Goal: Information Seeking & Learning: Stay updated

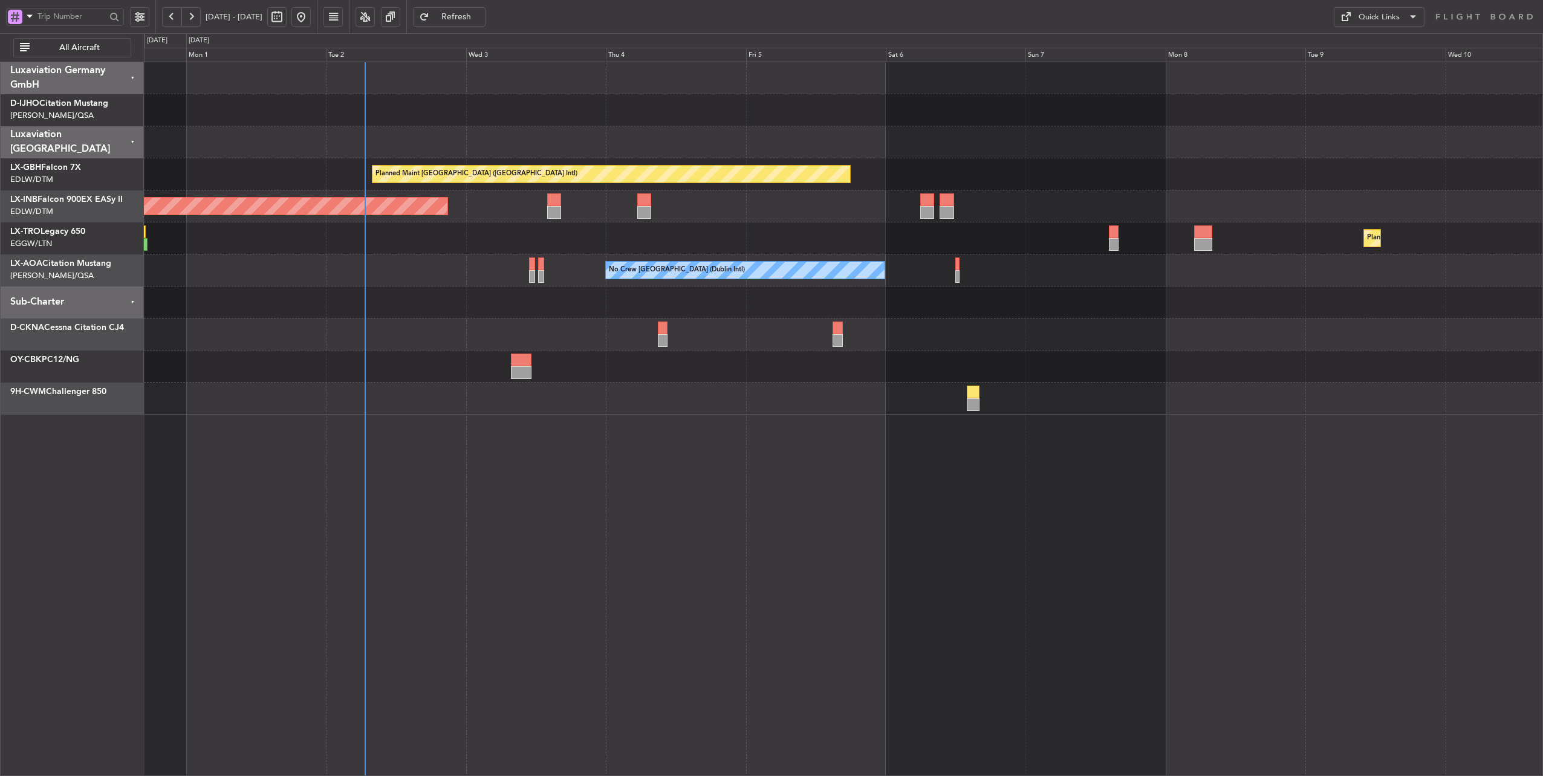
click at [724, 473] on div "Planned Maint [GEOGRAPHIC_DATA] ([GEOGRAPHIC_DATA] Intl) Unplanned Maint [GEOGR…" at bounding box center [844, 419] width 1400 height 715
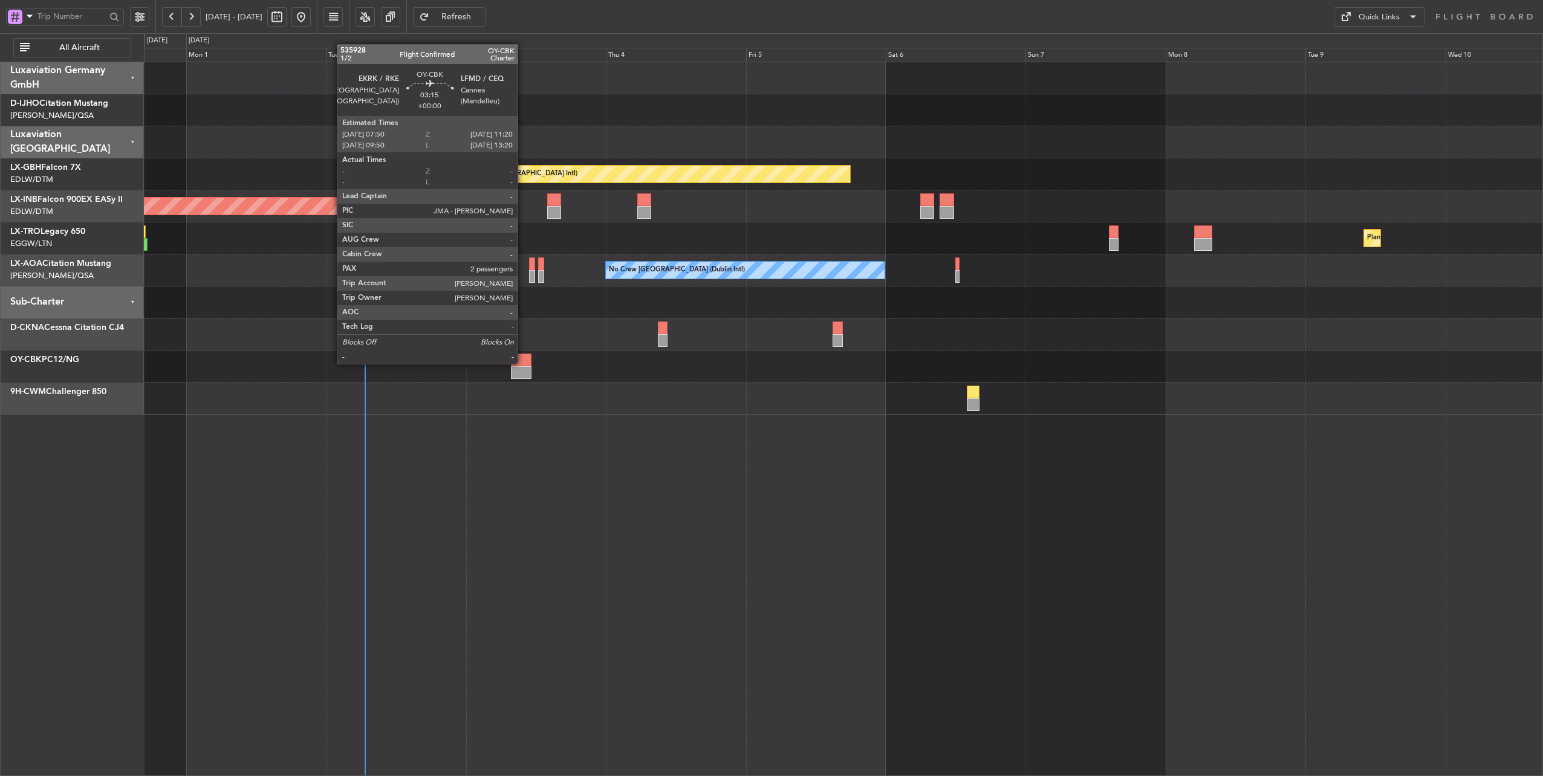
click at [524, 363] on div at bounding box center [521, 360] width 21 height 13
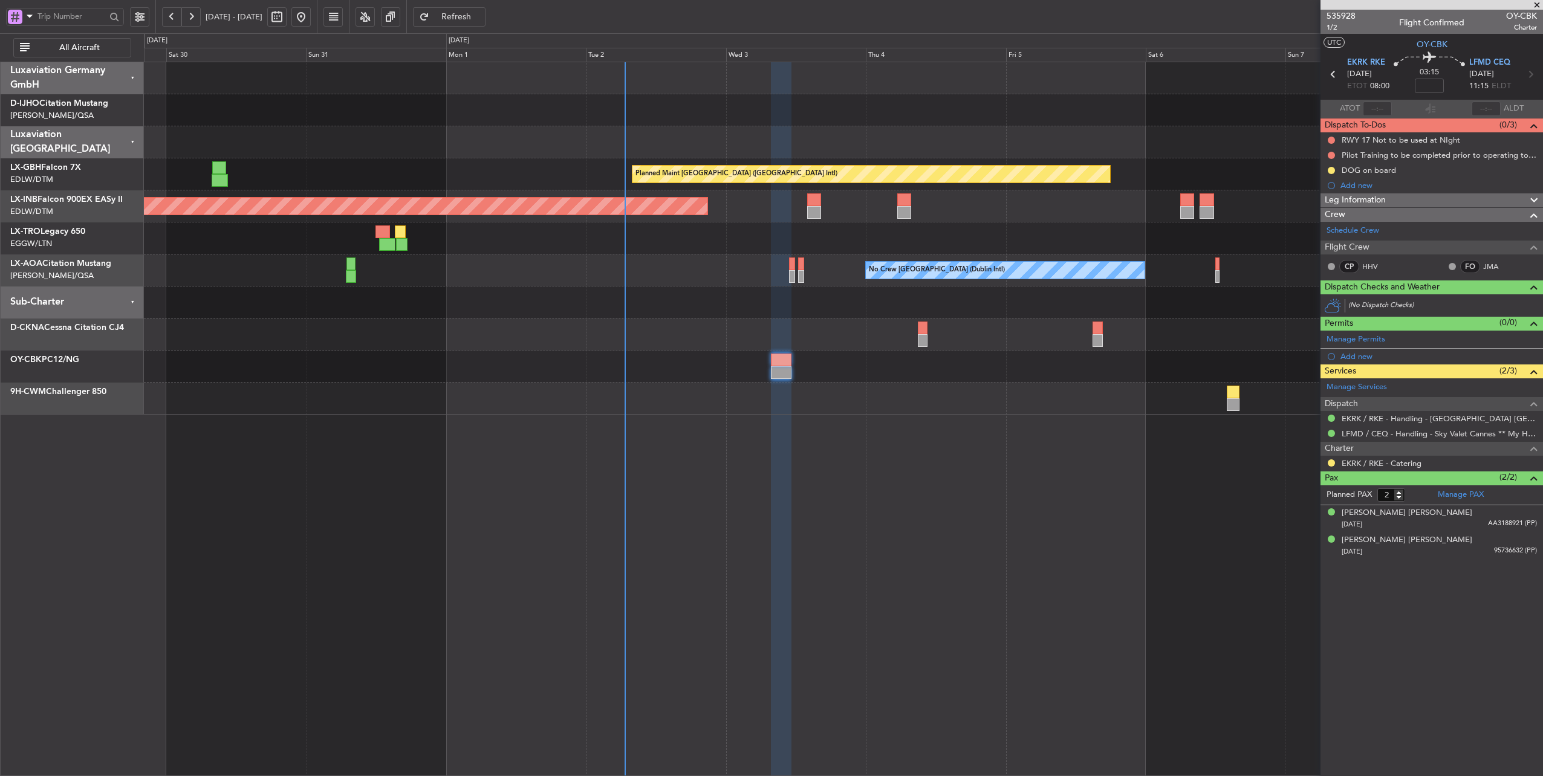
click at [567, 302] on div at bounding box center [843, 303] width 1399 height 32
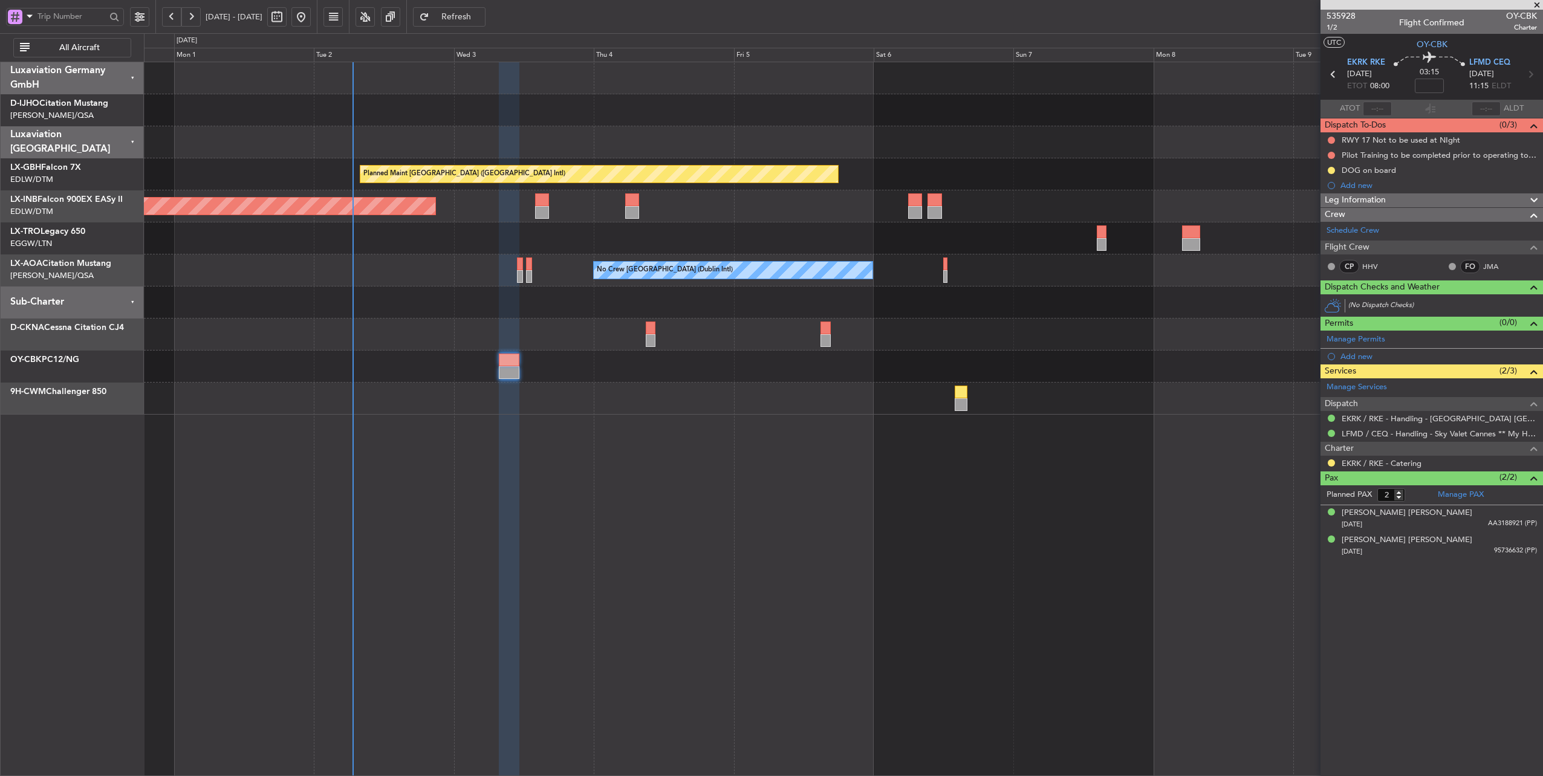
click at [442, 282] on div "No Crew [GEOGRAPHIC_DATA] (Dublin Intl) No Crew Sabadell" at bounding box center [843, 271] width 1399 height 32
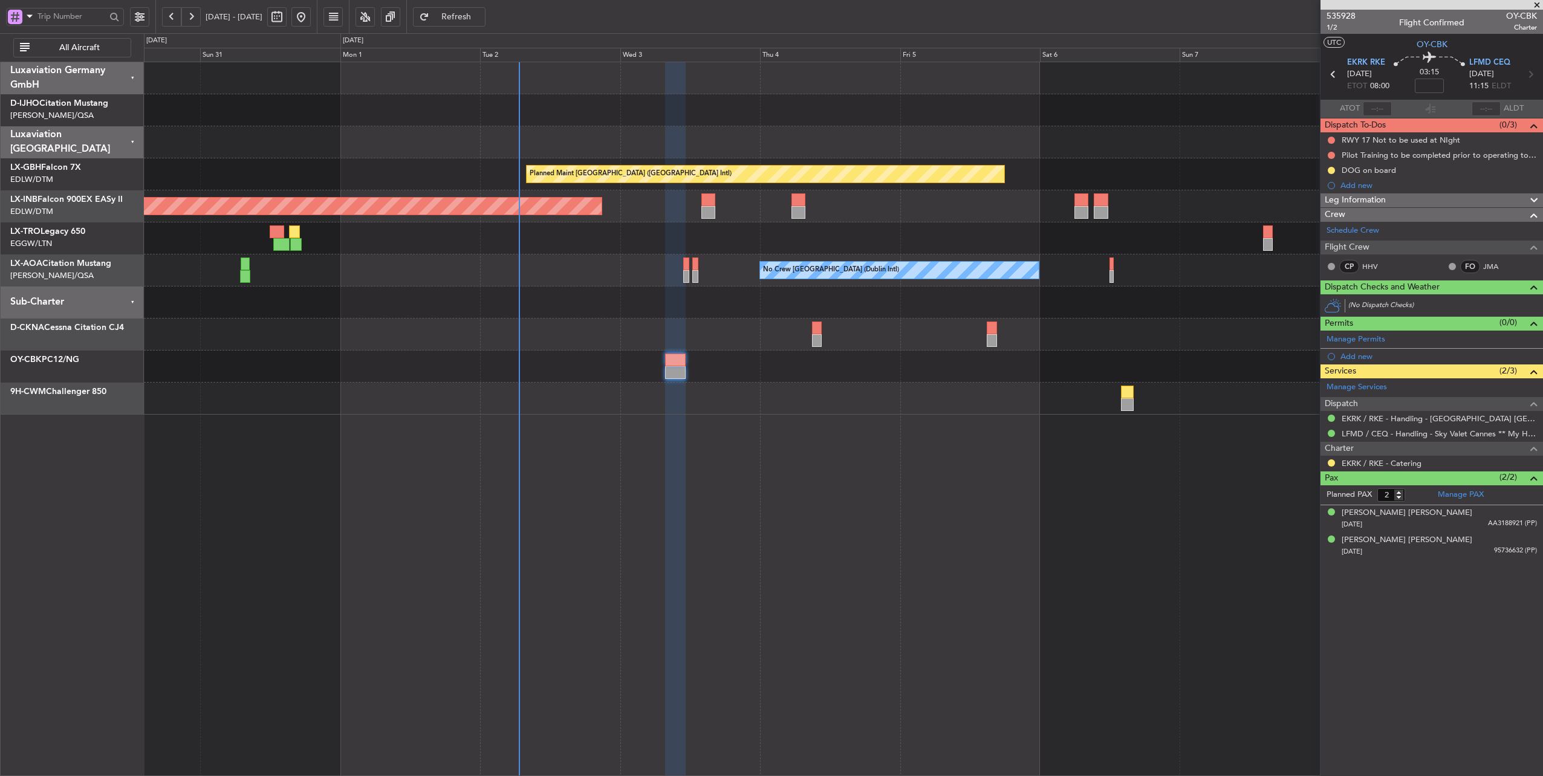
click at [615, 265] on div "No Crew [GEOGRAPHIC_DATA] (Dublin Intl) No Crew Sabadell" at bounding box center [843, 271] width 1399 height 32
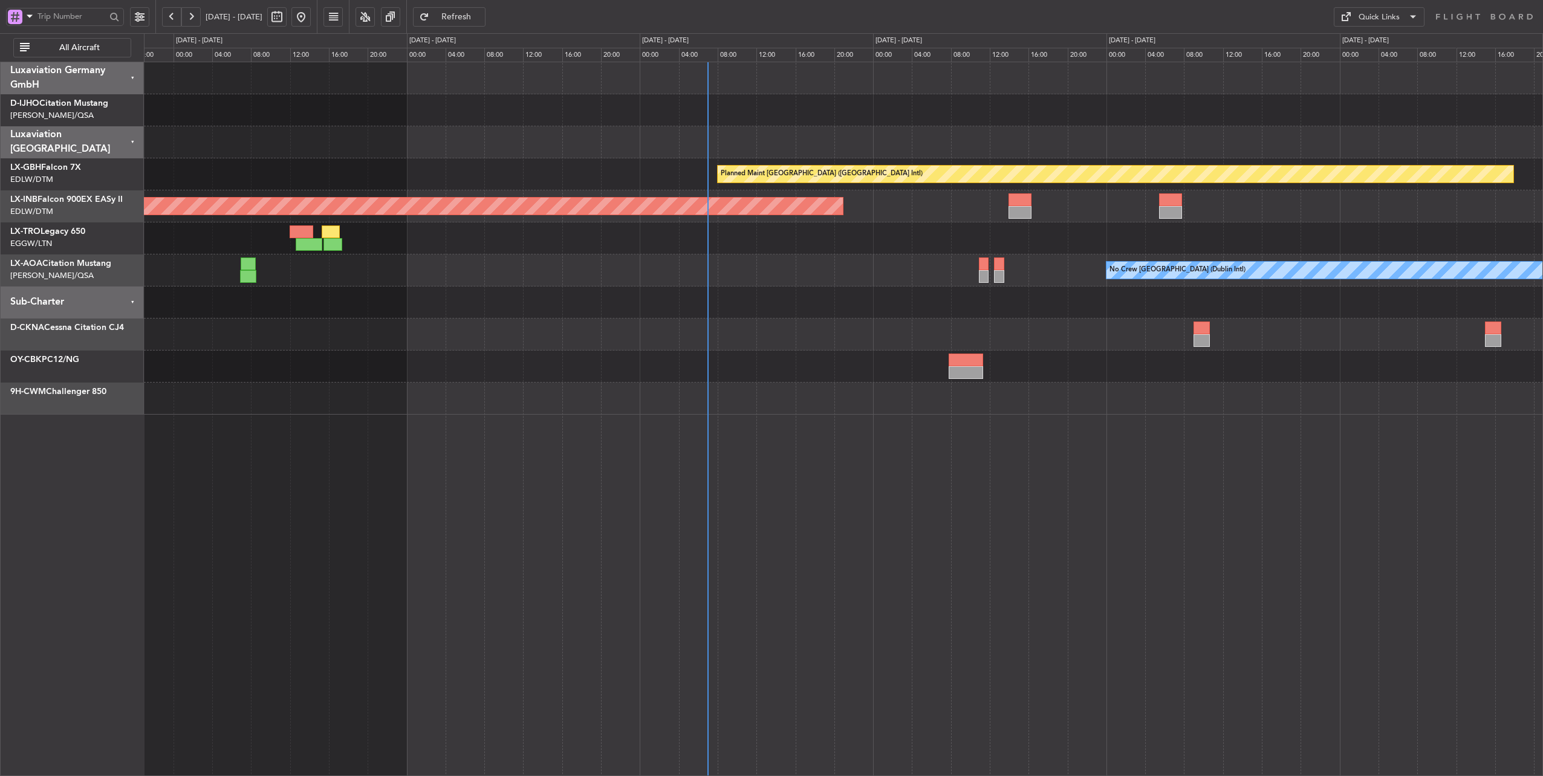
click at [735, 275] on div "No Crew [GEOGRAPHIC_DATA] (Dublin Intl)" at bounding box center [843, 271] width 1399 height 32
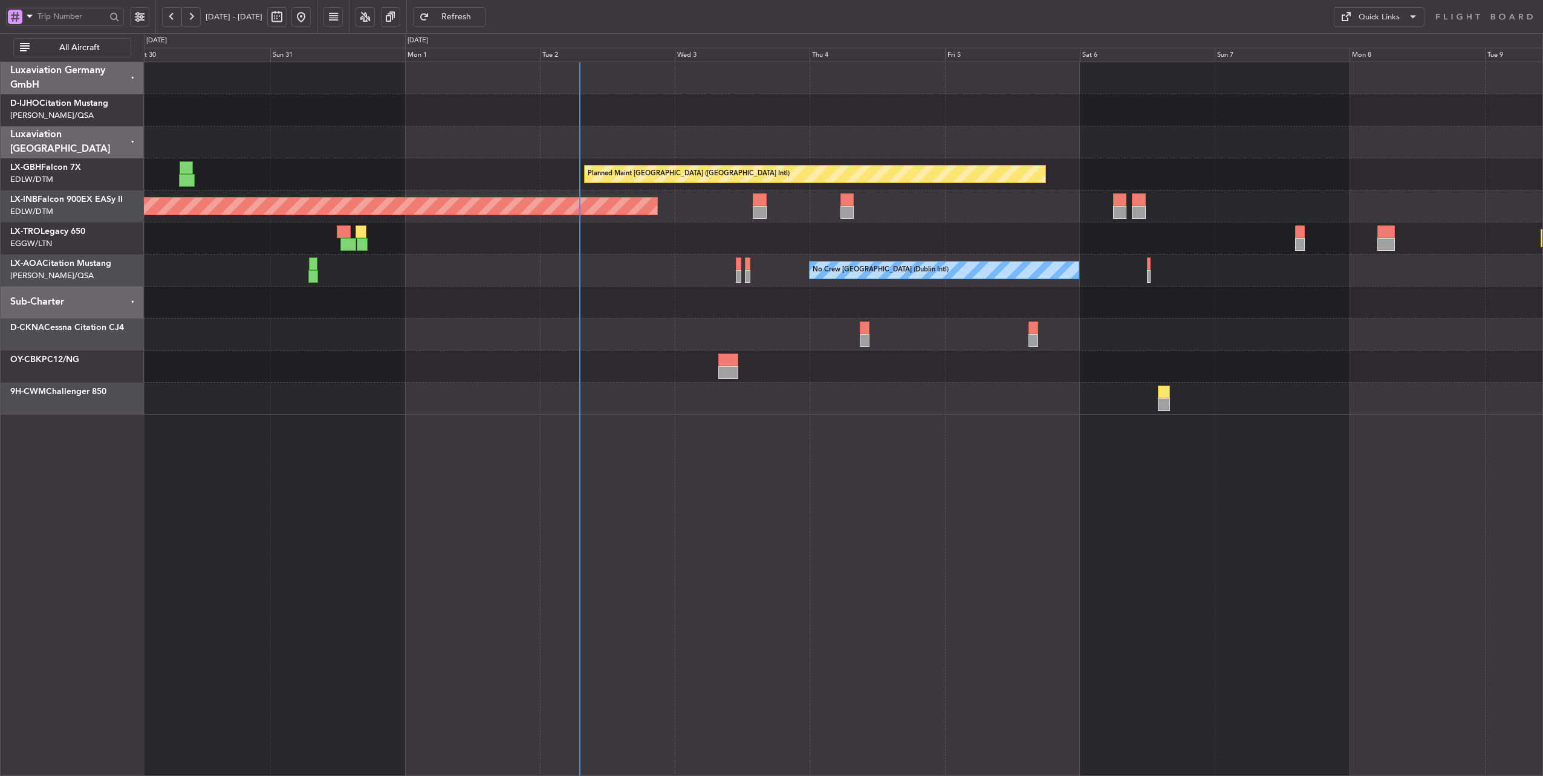
click at [618, 247] on div "Planned Maint Dusseldorf" at bounding box center [843, 238] width 1399 height 32
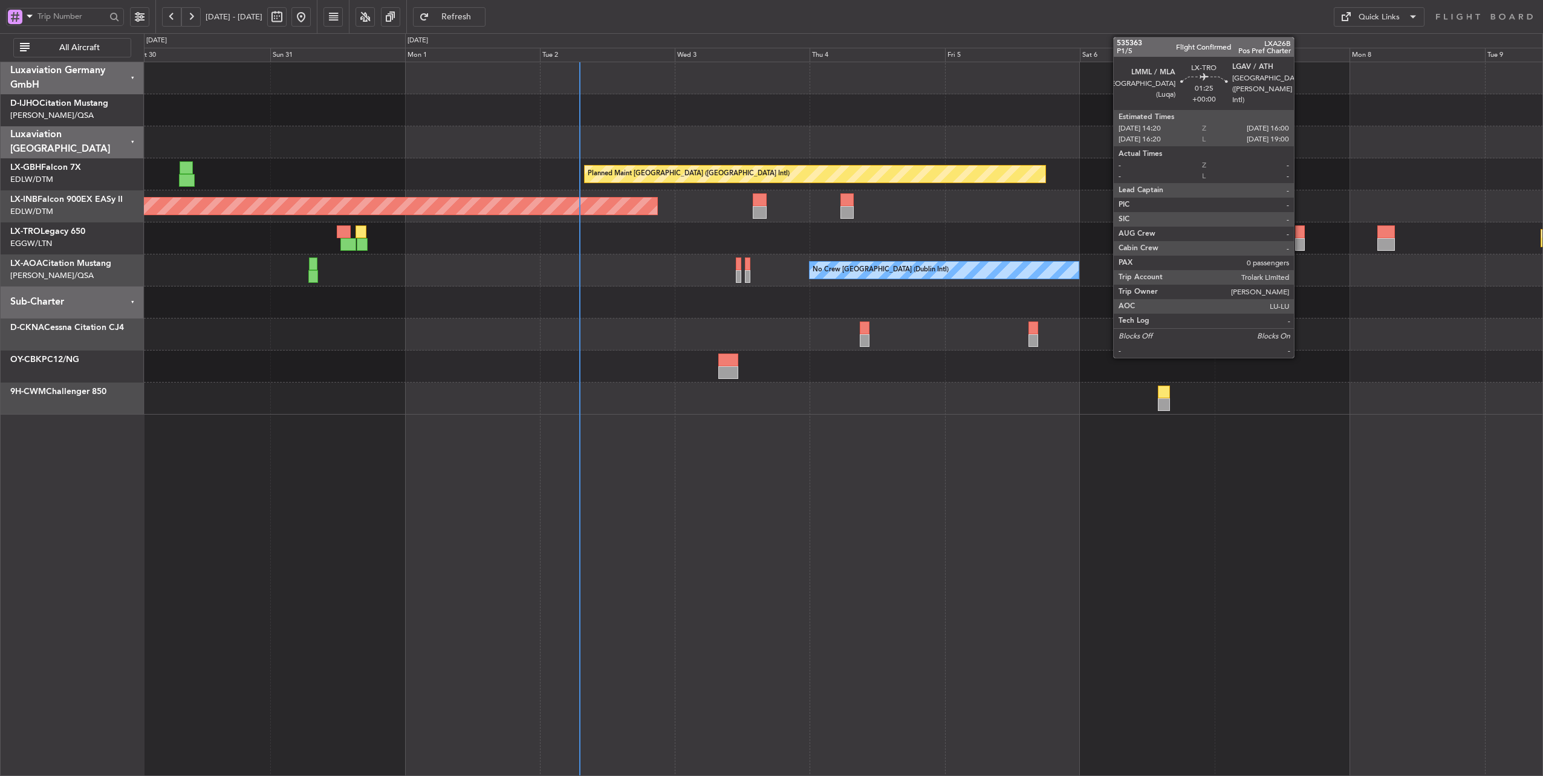
click at [1300, 231] on div at bounding box center [1300, 232] width 10 height 13
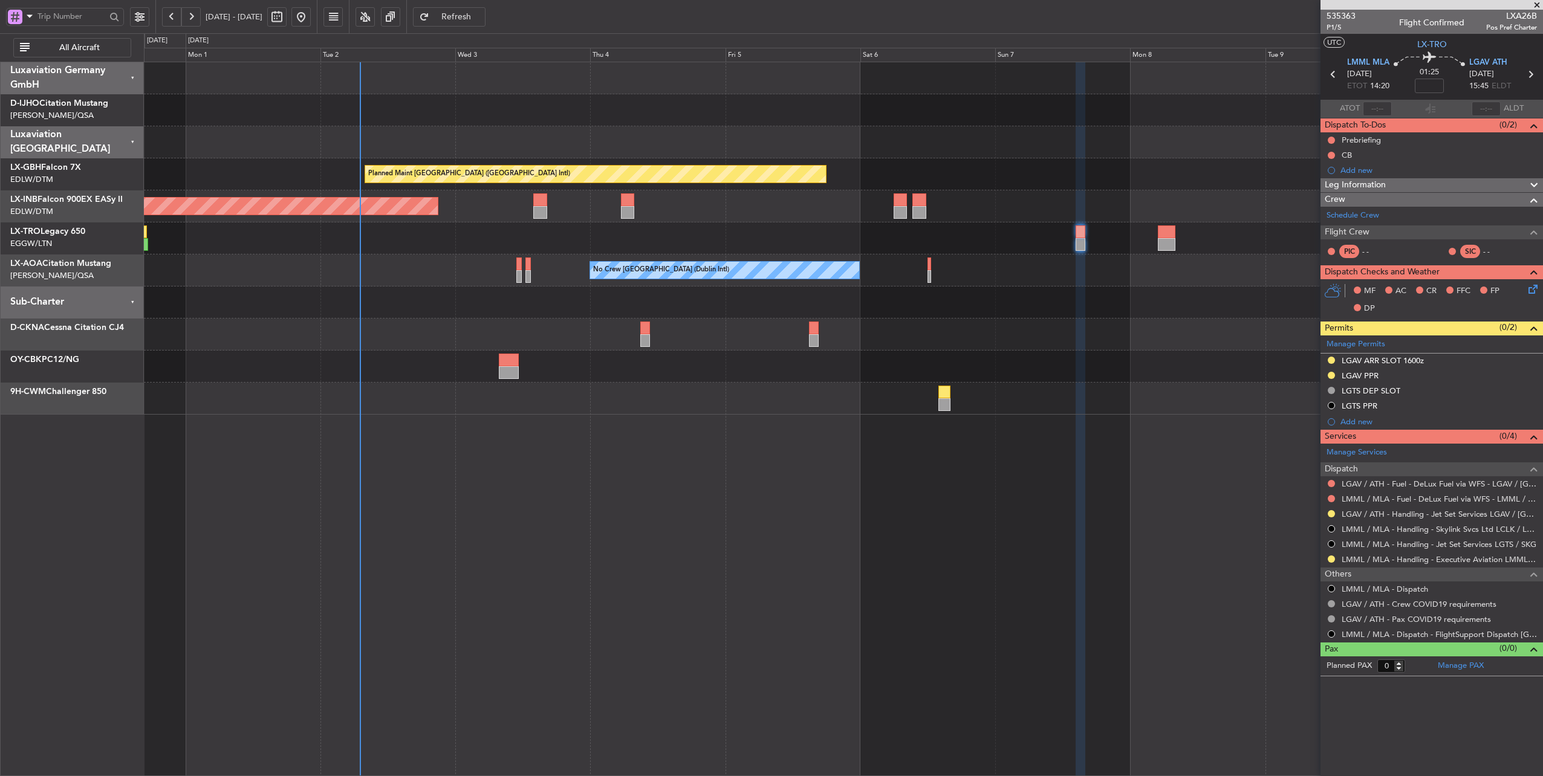
click at [1029, 285] on div "No Crew [GEOGRAPHIC_DATA] (Dublin Intl) No Crew Sabadell" at bounding box center [843, 271] width 1399 height 32
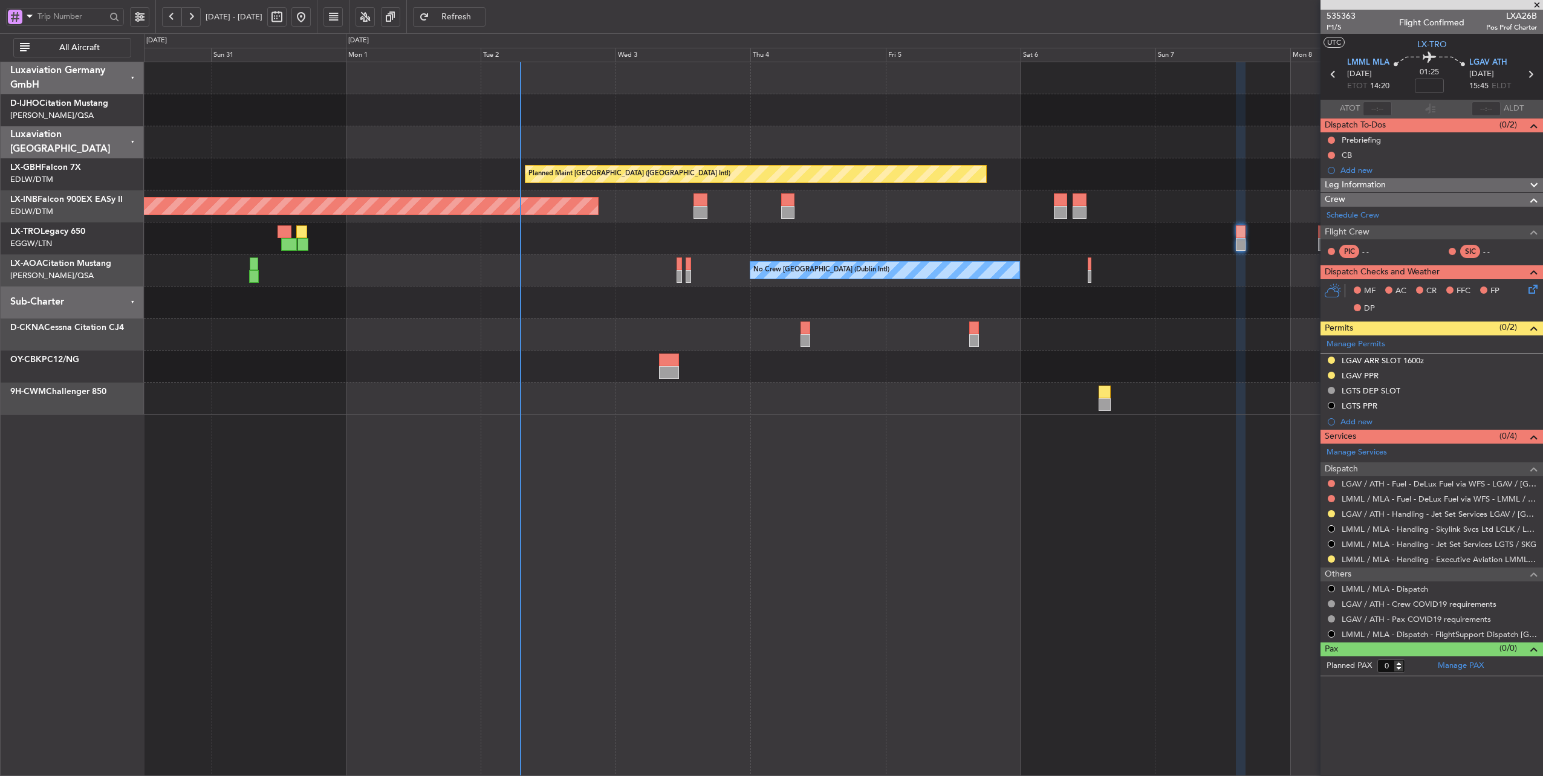
click at [568, 274] on div "No Crew [GEOGRAPHIC_DATA] (Dublin Intl) No Crew Sabadell" at bounding box center [843, 271] width 1399 height 32
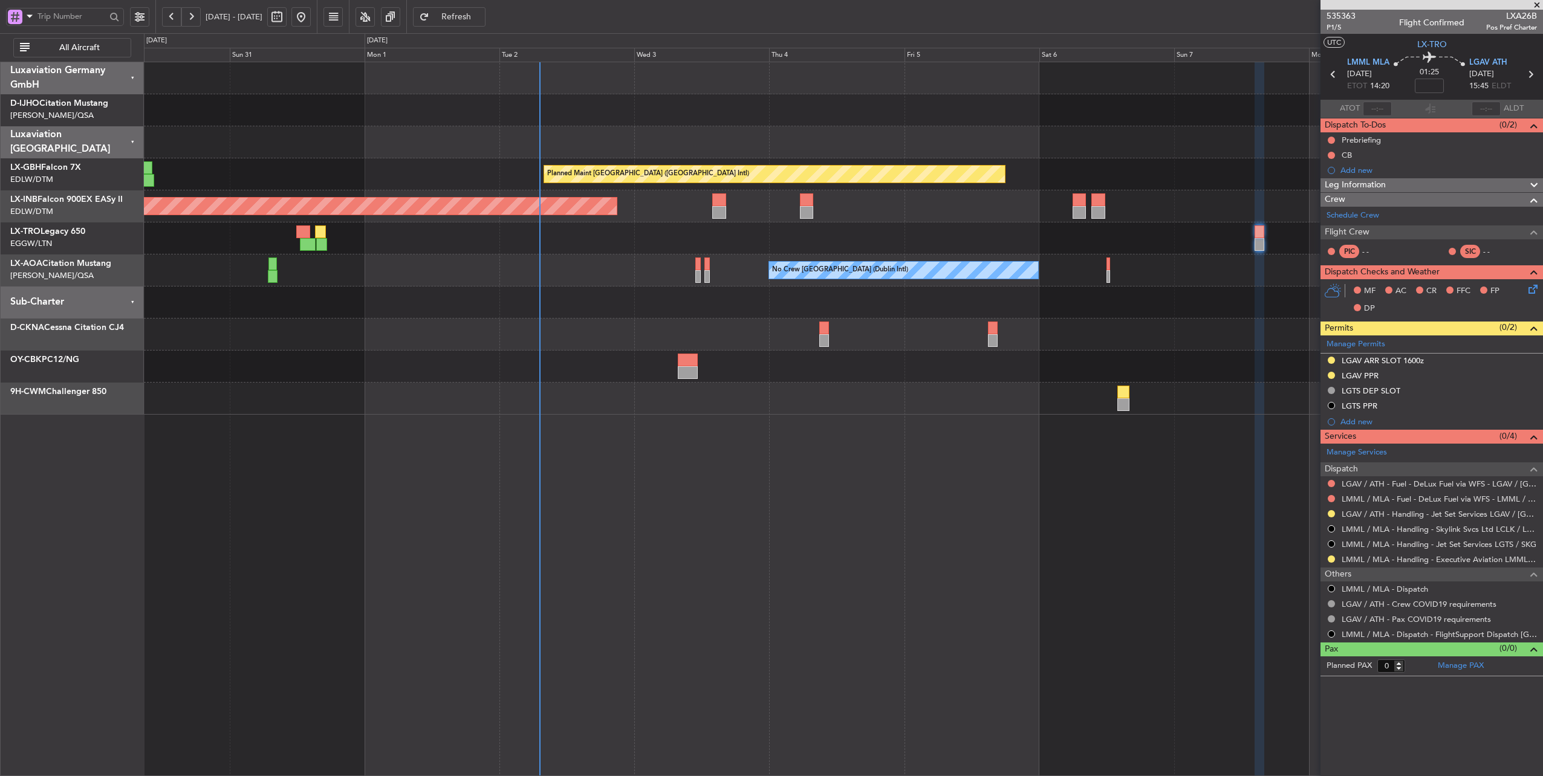
click at [576, 330] on div at bounding box center [843, 335] width 1399 height 32
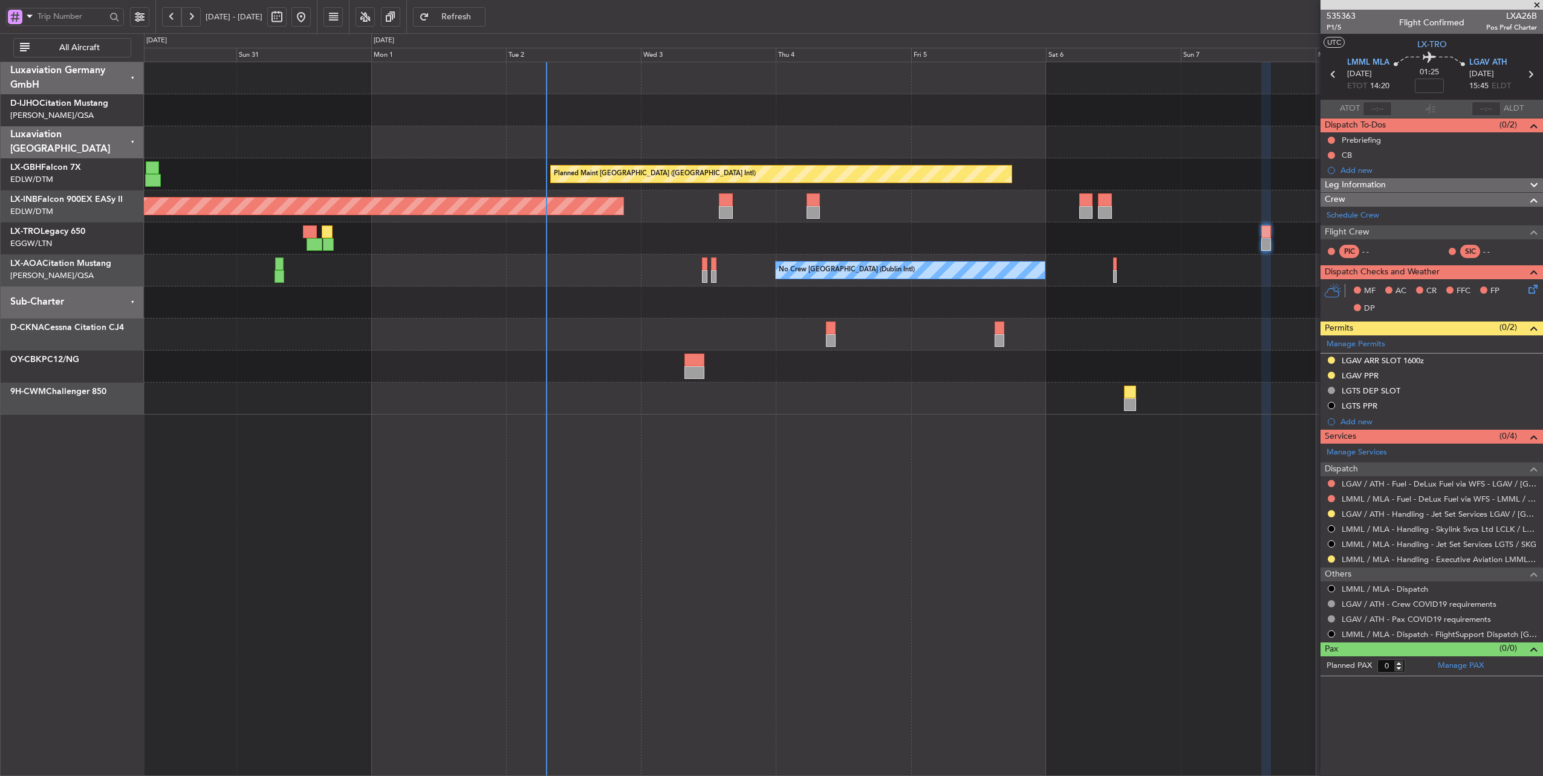
click at [764, 319] on div at bounding box center [843, 335] width 1399 height 32
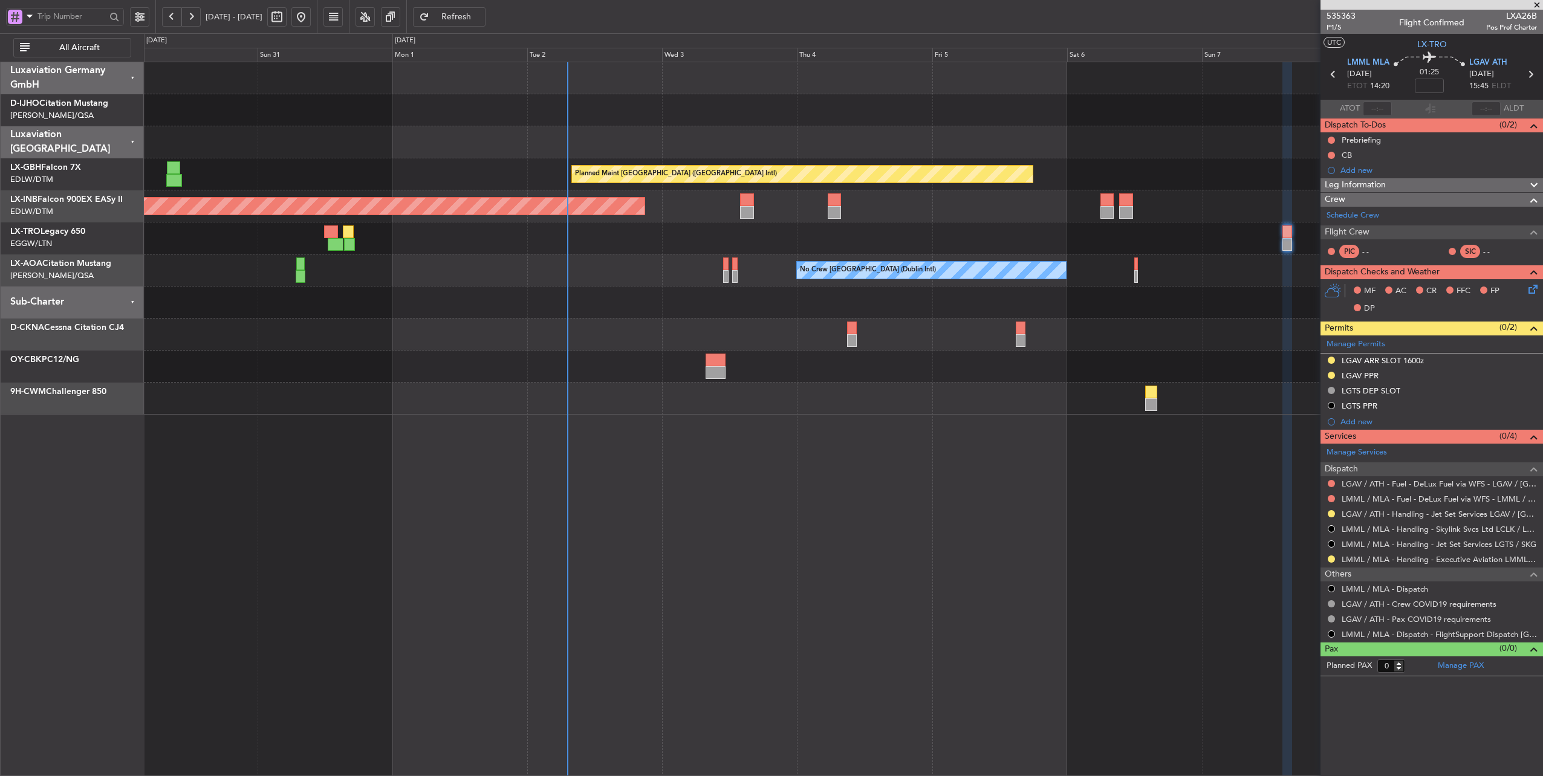
click at [716, 326] on div at bounding box center [843, 335] width 1399 height 32
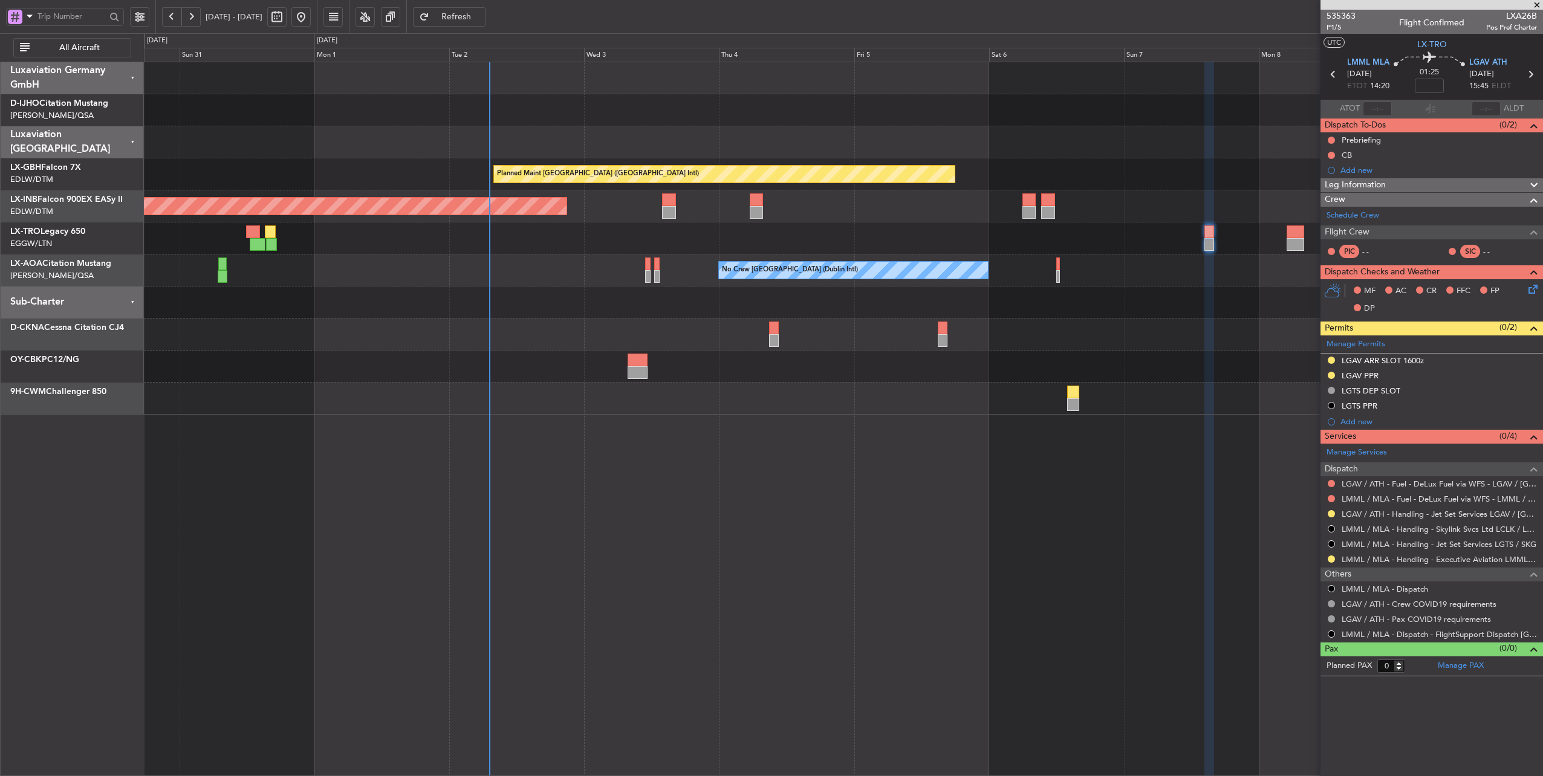
click at [777, 368] on div at bounding box center [843, 367] width 1399 height 32
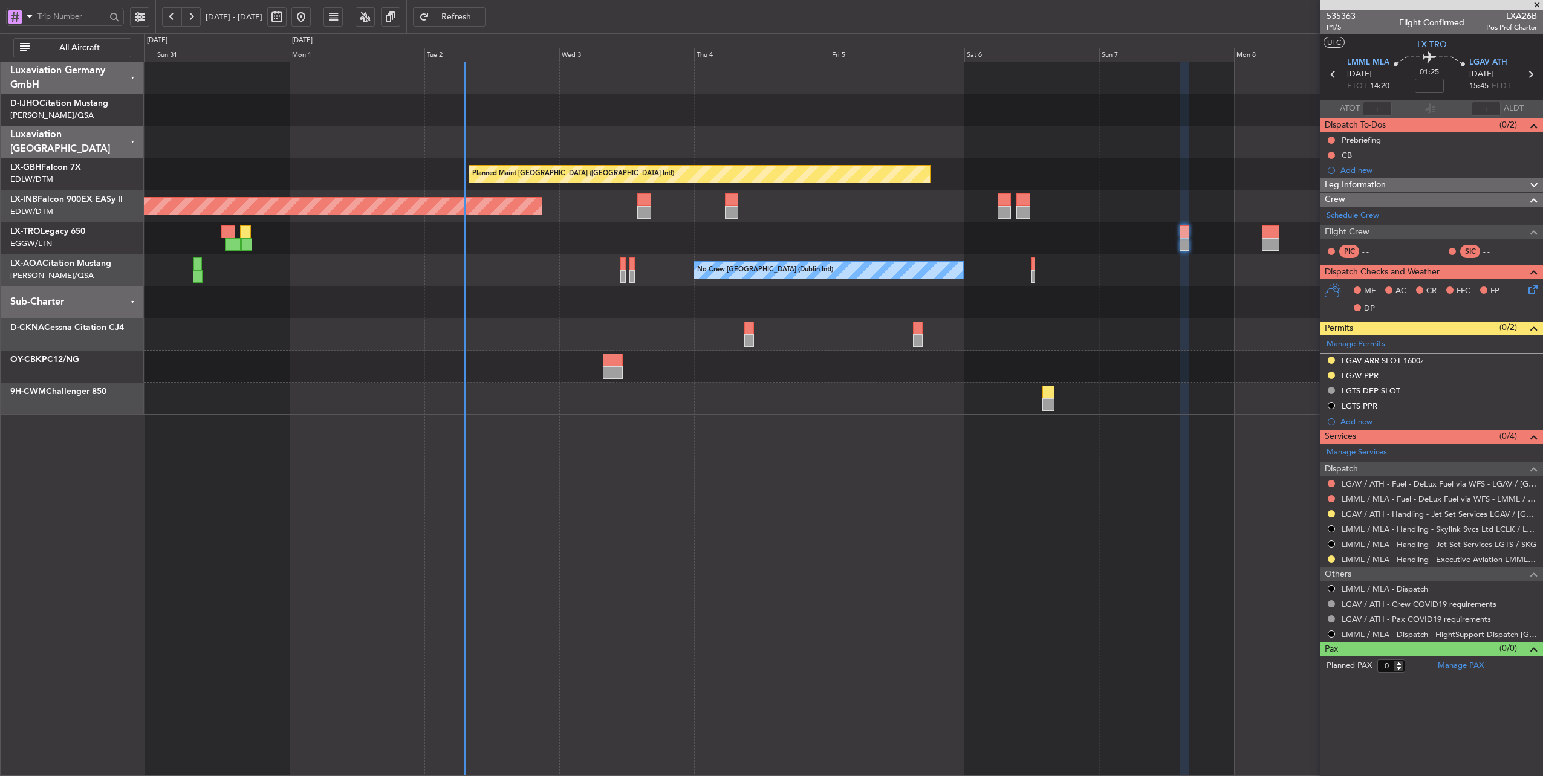
click at [669, 369] on div at bounding box center [843, 367] width 1399 height 32
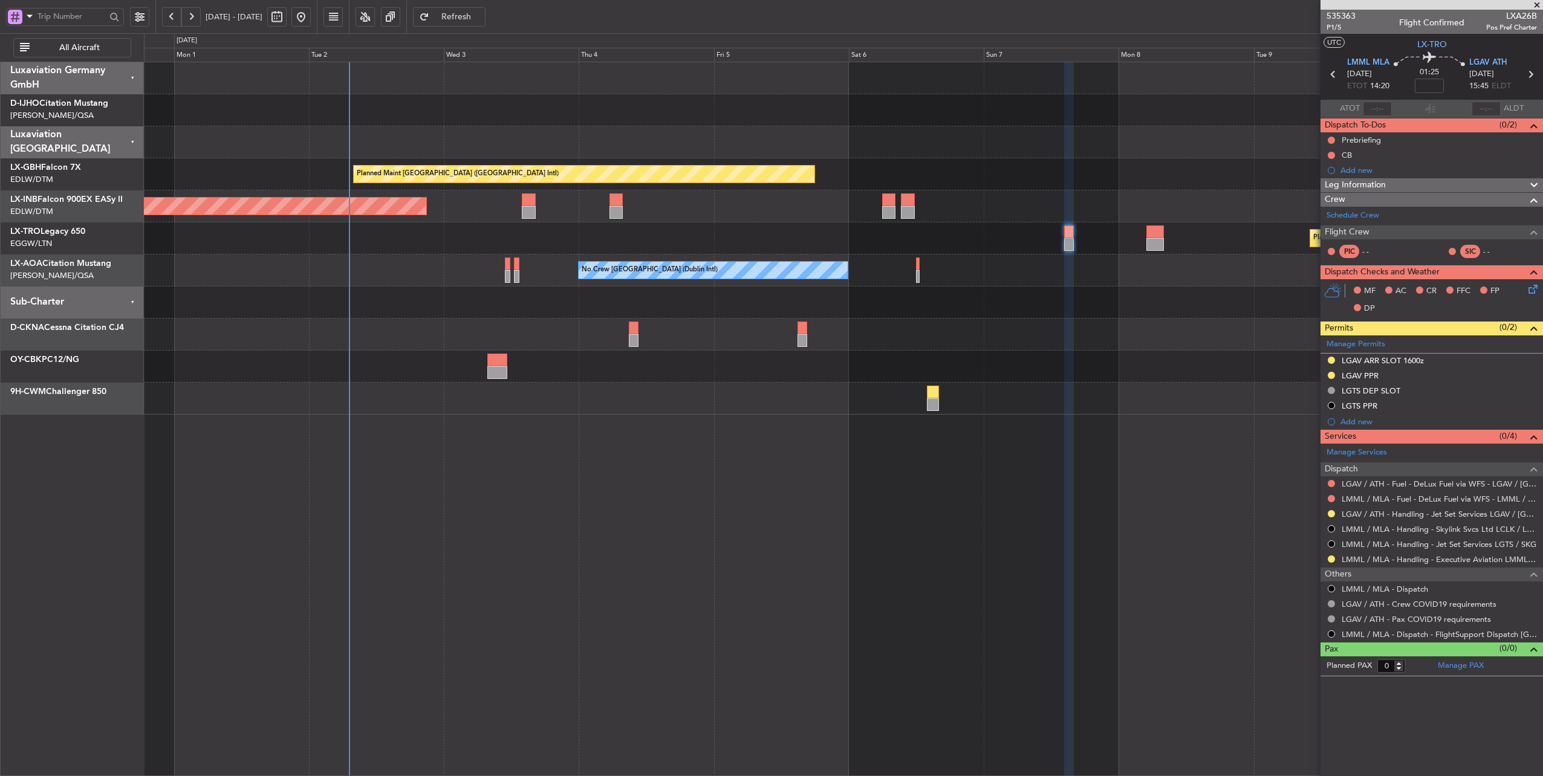
click at [825, 374] on div at bounding box center [843, 367] width 1399 height 32
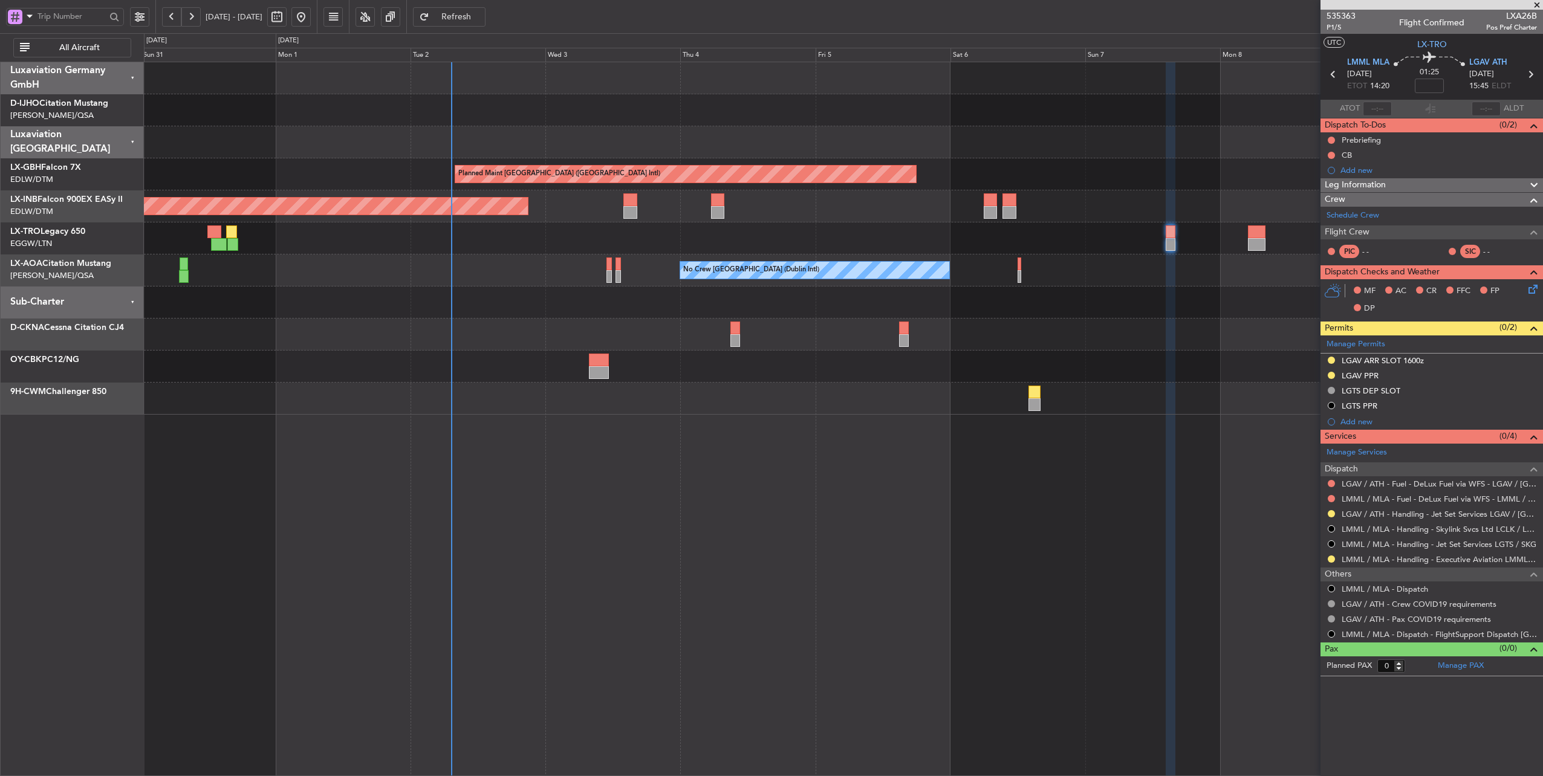
click at [562, 288] on div "Planned Maint [GEOGRAPHIC_DATA] ([GEOGRAPHIC_DATA] Intl) Unplanned Maint [GEOGR…" at bounding box center [843, 238] width 1399 height 352
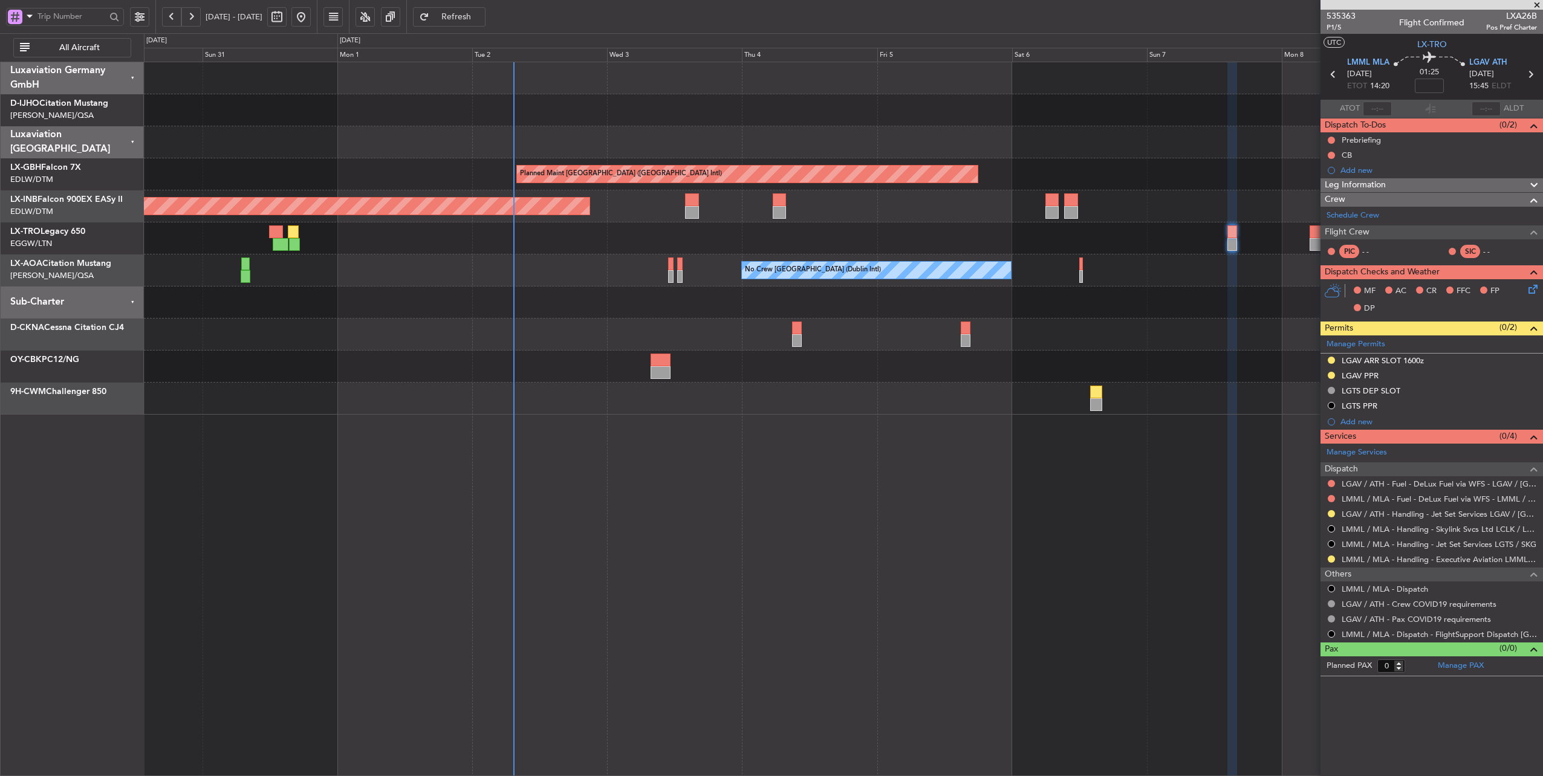
click at [729, 306] on div at bounding box center [843, 303] width 1399 height 32
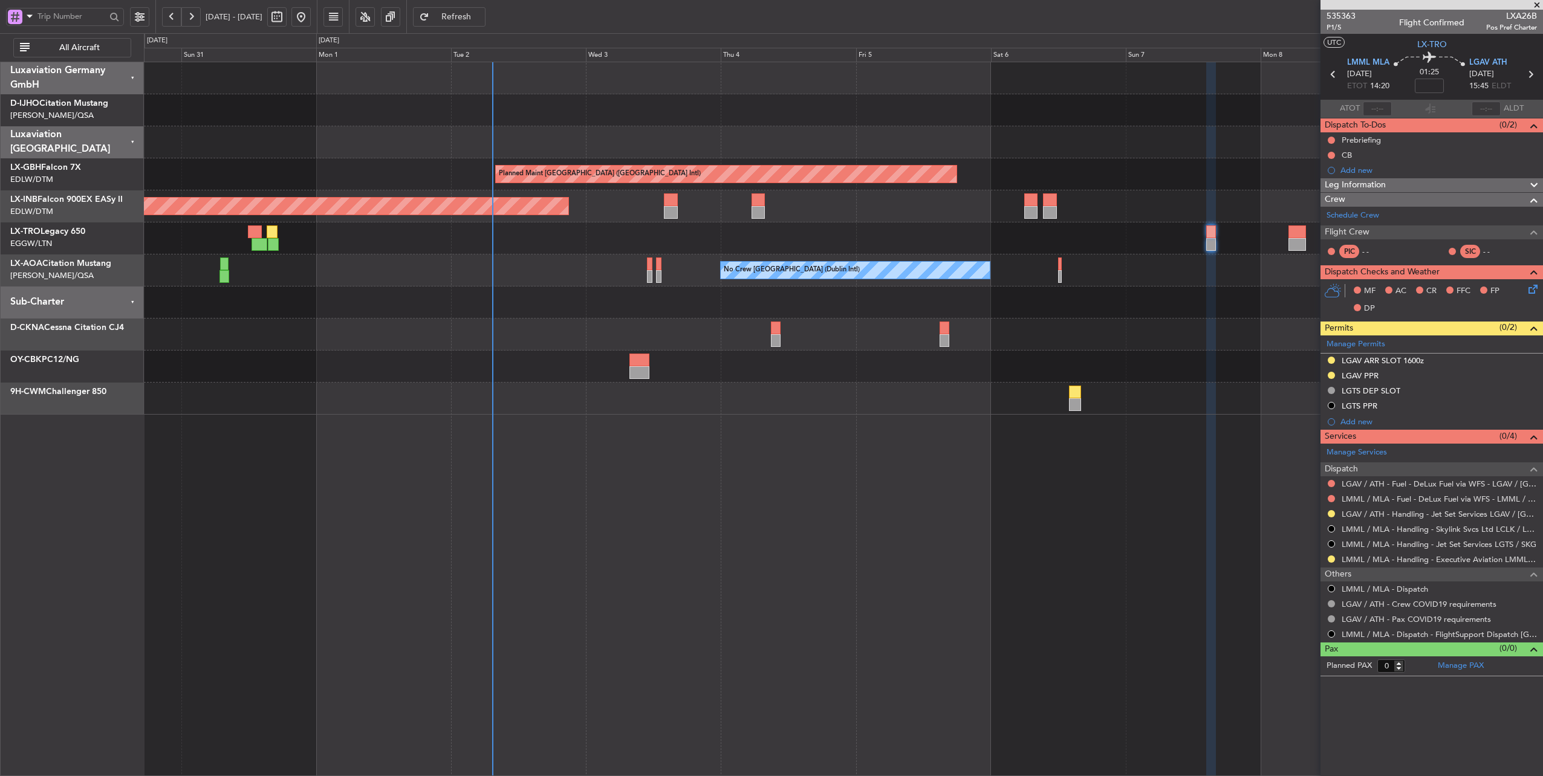
click at [693, 309] on div at bounding box center [843, 303] width 1399 height 32
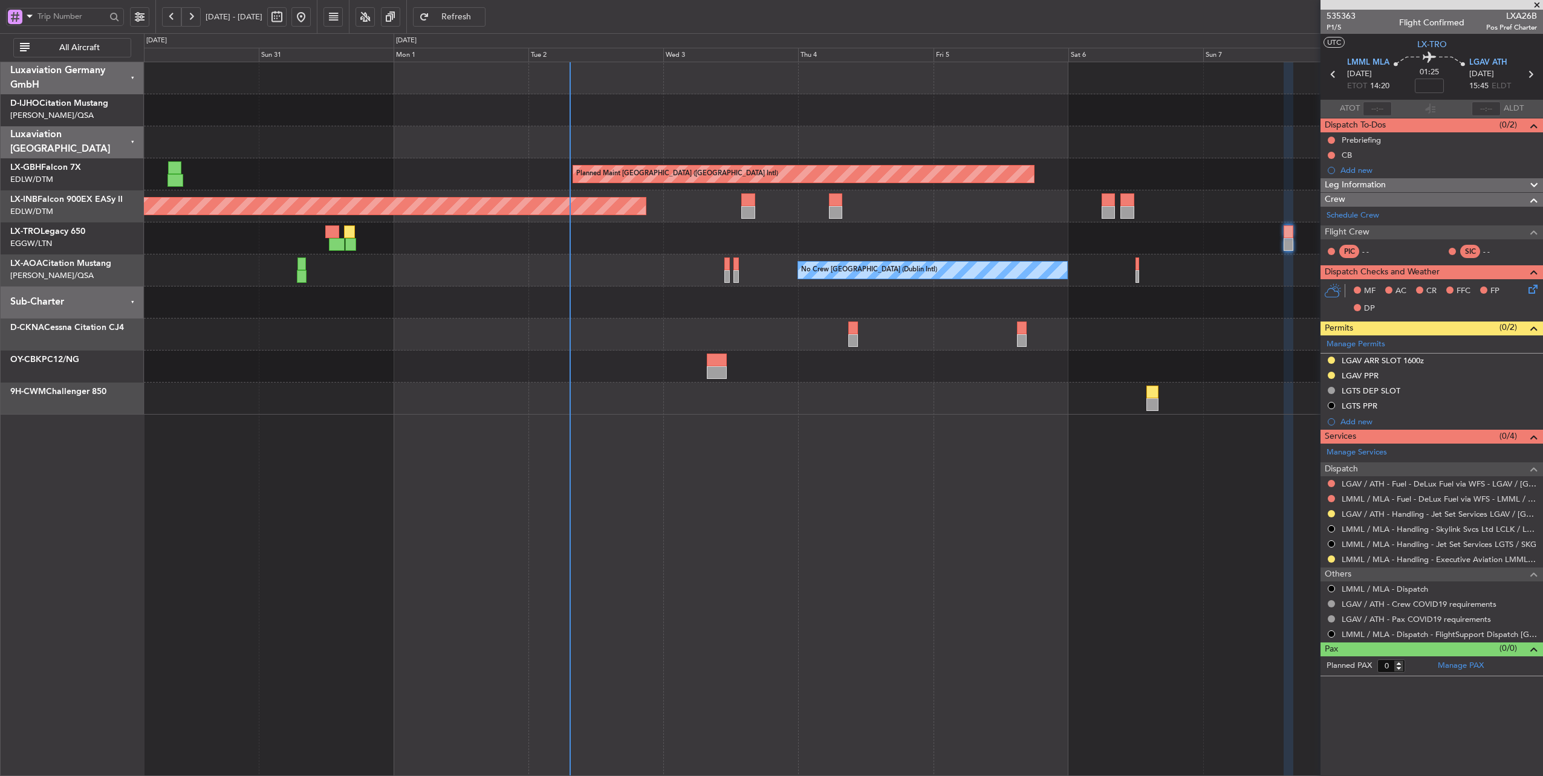
click at [713, 330] on div at bounding box center [843, 335] width 1399 height 32
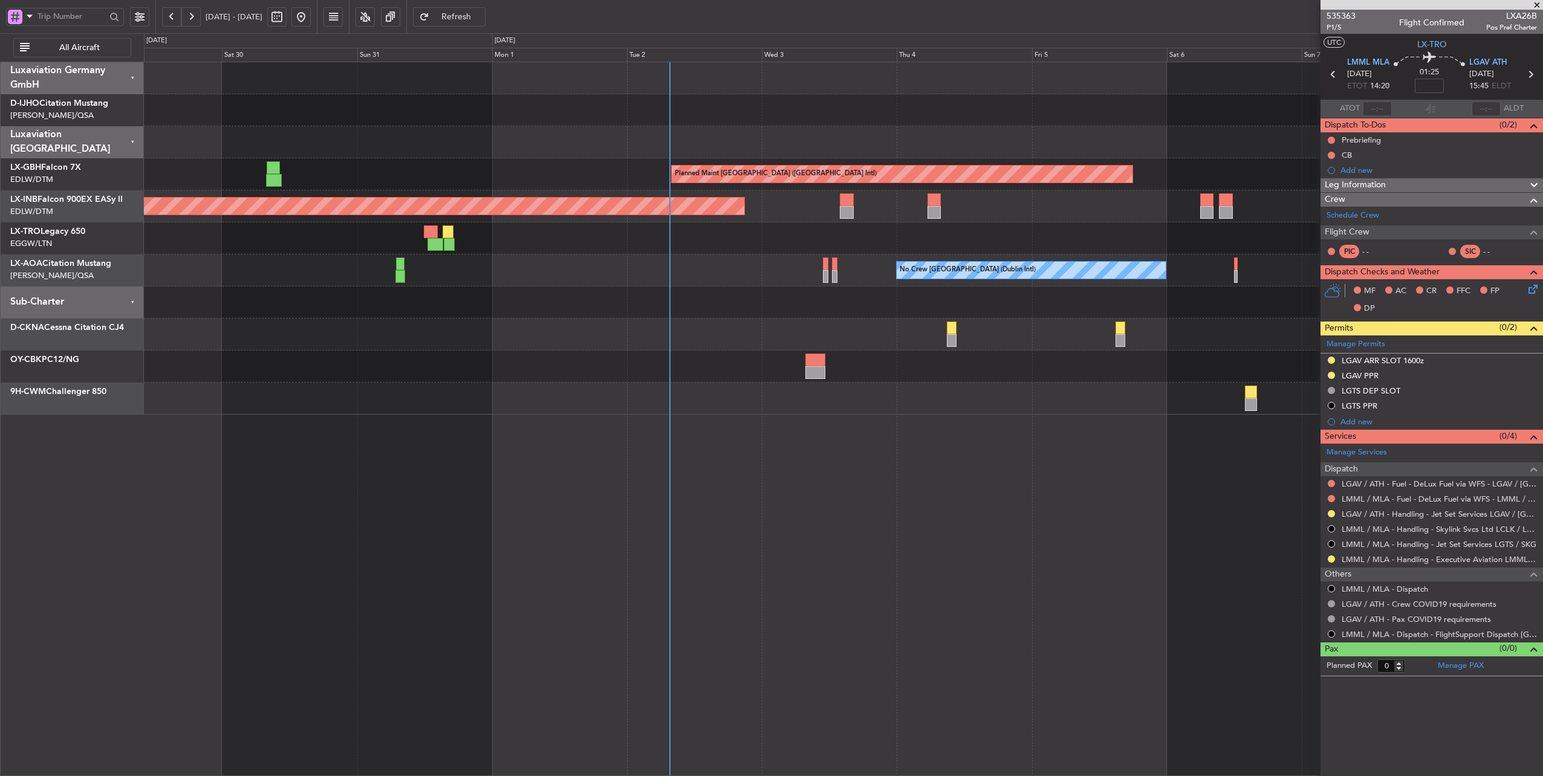
click at [519, 148] on div at bounding box center [843, 142] width 1399 height 32
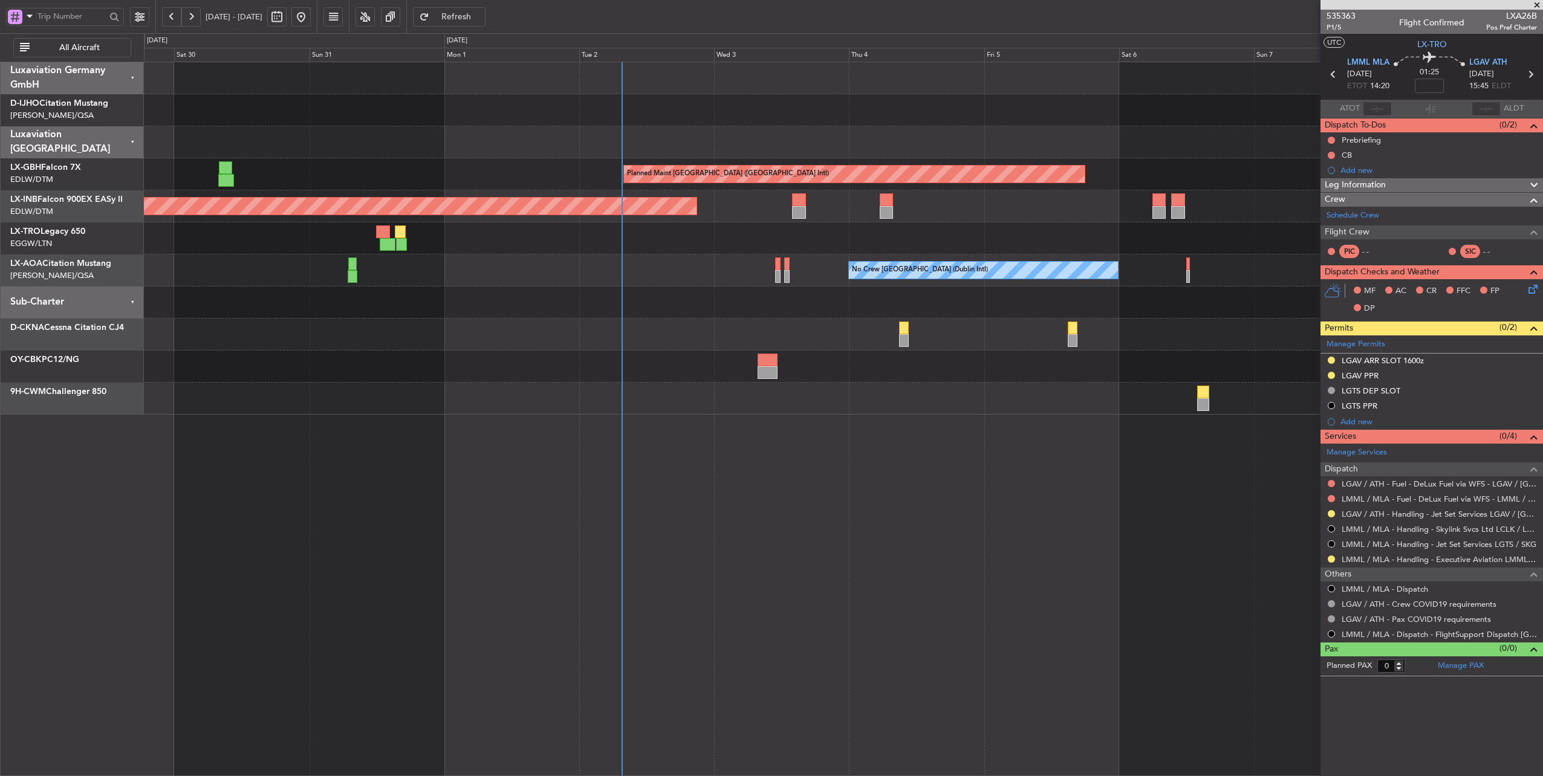
click at [553, 134] on div at bounding box center [843, 142] width 1399 height 32
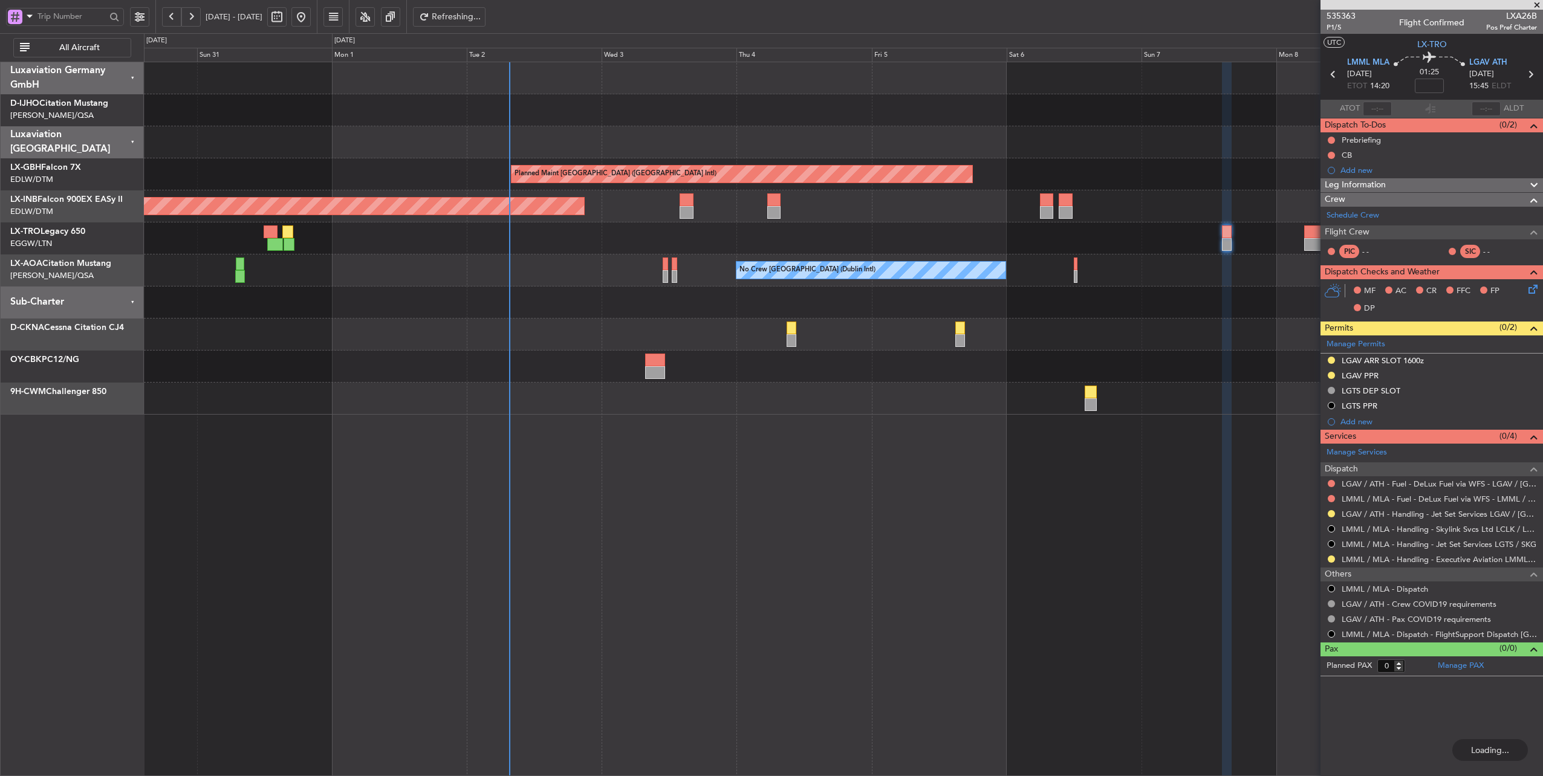
click at [594, 240] on div "Planned Maint Dusseldorf" at bounding box center [843, 238] width 1399 height 32
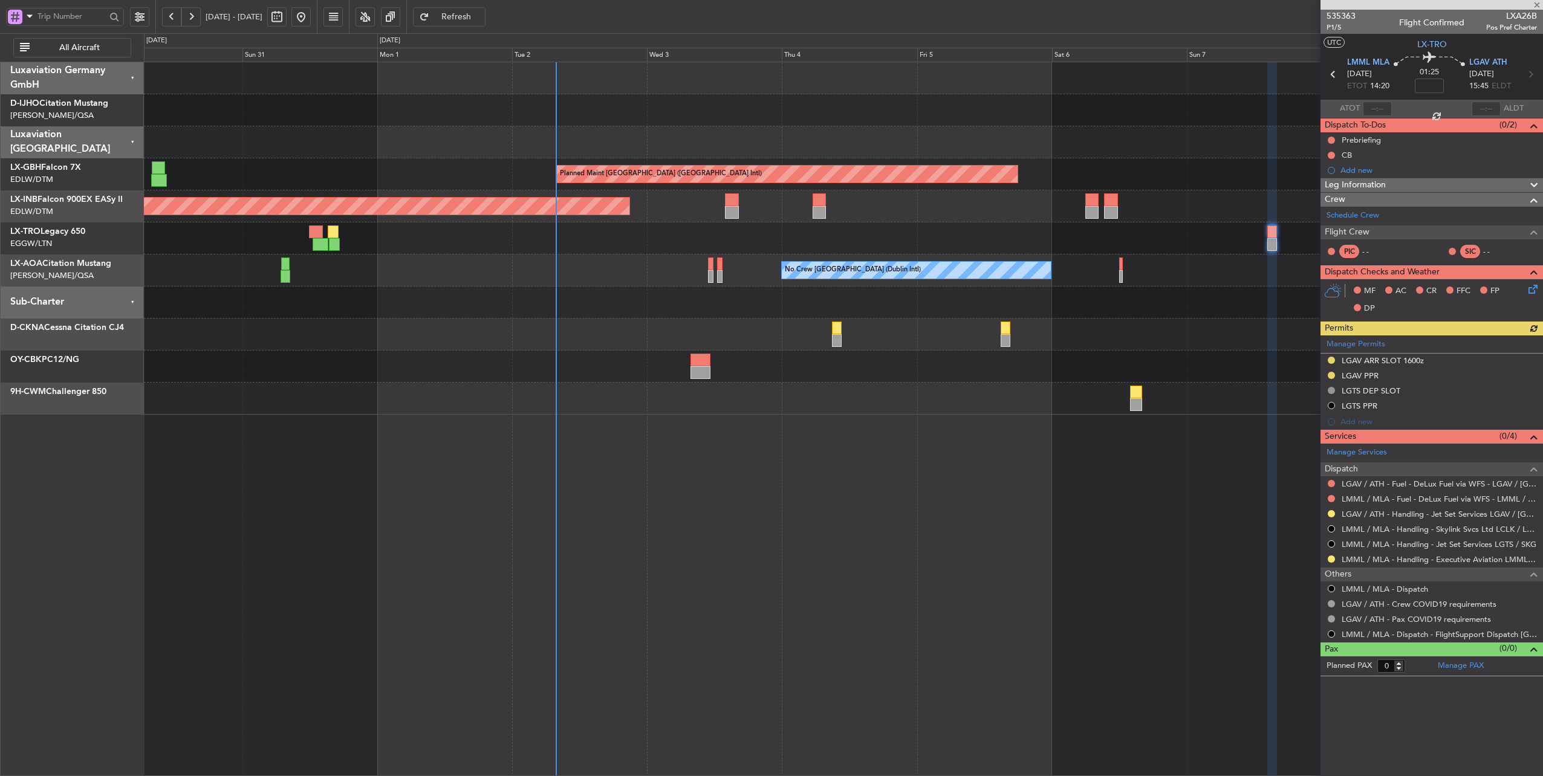
click at [504, 241] on div "Planned Maint Dusseldorf" at bounding box center [843, 238] width 1399 height 32
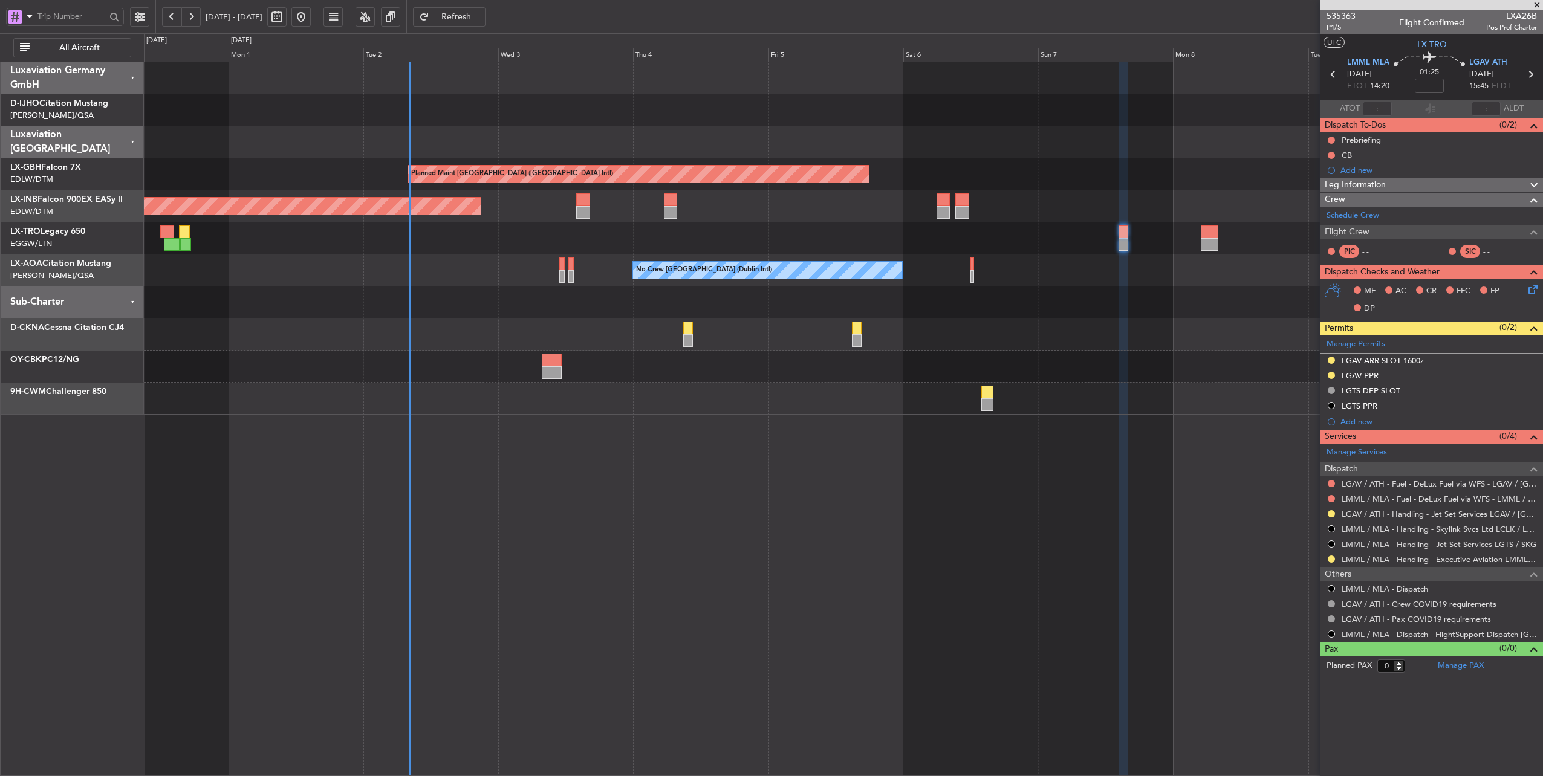
click at [549, 129] on div "Planned Maint [GEOGRAPHIC_DATA] ([GEOGRAPHIC_DATA] Intl) Unplanned Maint [GEOGR…" at bounding box center [843, 238] width 1399 height 352
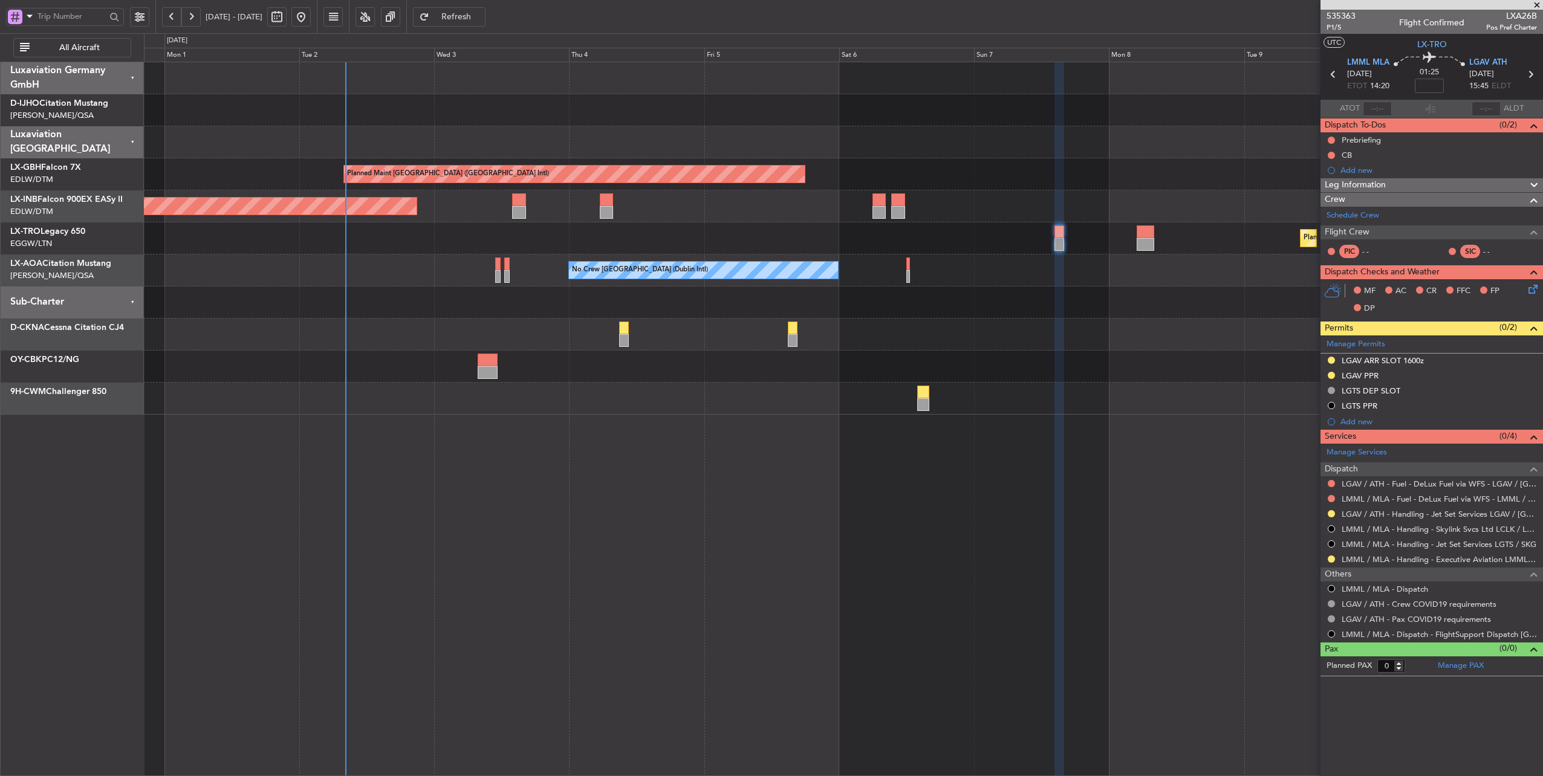
click at [369, 282] on div "No Crew [GEOGRAPHIC_DATA] (Dublin Intl) No Crew Sabadell" at bounding box center [843, 271] width 1399 height 32
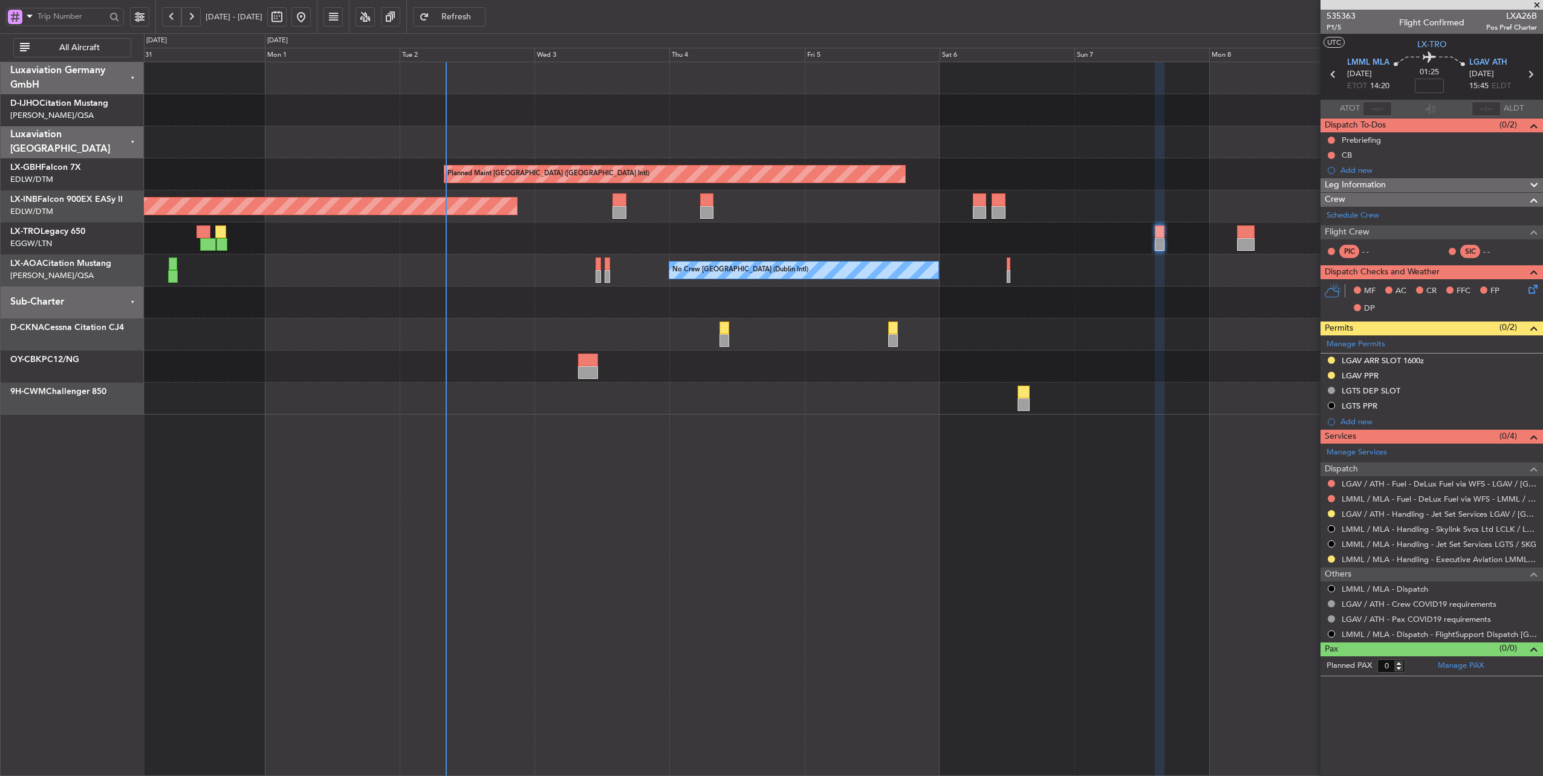
click at [498, 276] on div "No Crew [GEOGRAPHIC_DATA] (Dublin Intl) No Crew Sabadell" at bounding box center [843, 271] width 1399 height 32
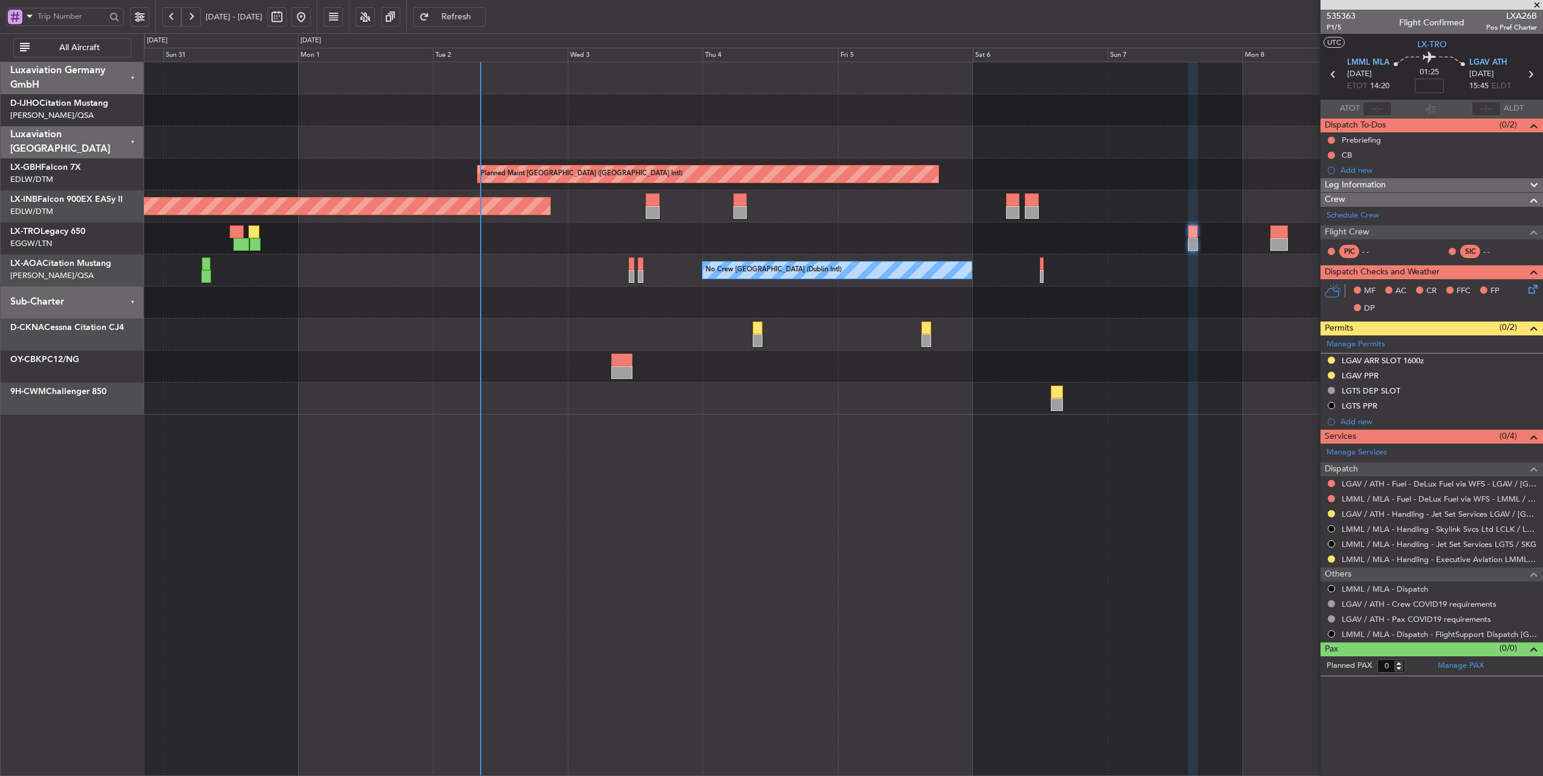
click at [590, 232] on div "Planned Maint Dusseldorf" at bounding box center [843, 238] width 1399 height 32
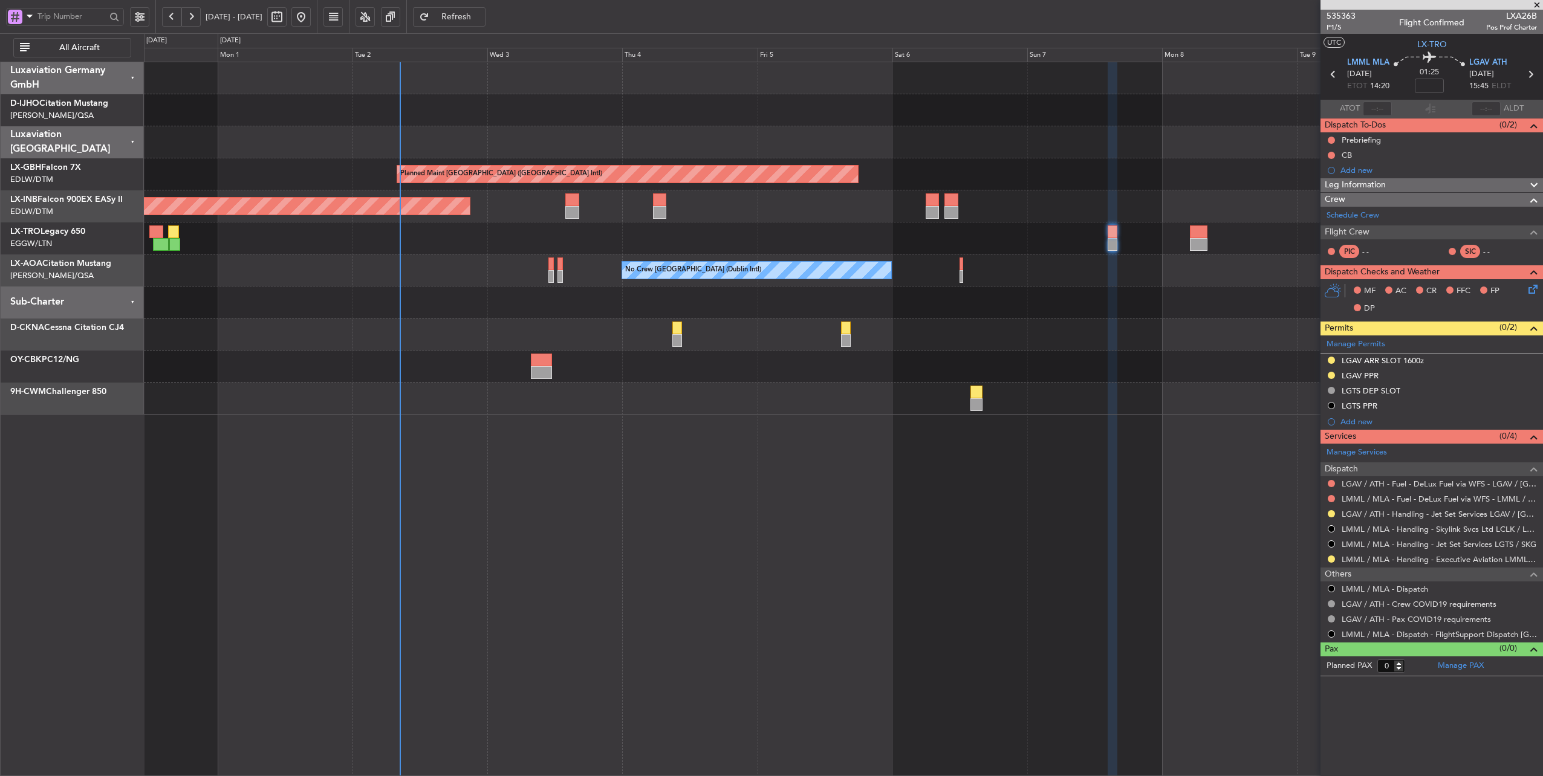
click at [607, 244] on div "Planned Maint Dusseldorf" at bounding box center [843, 238] width 1399 height 32
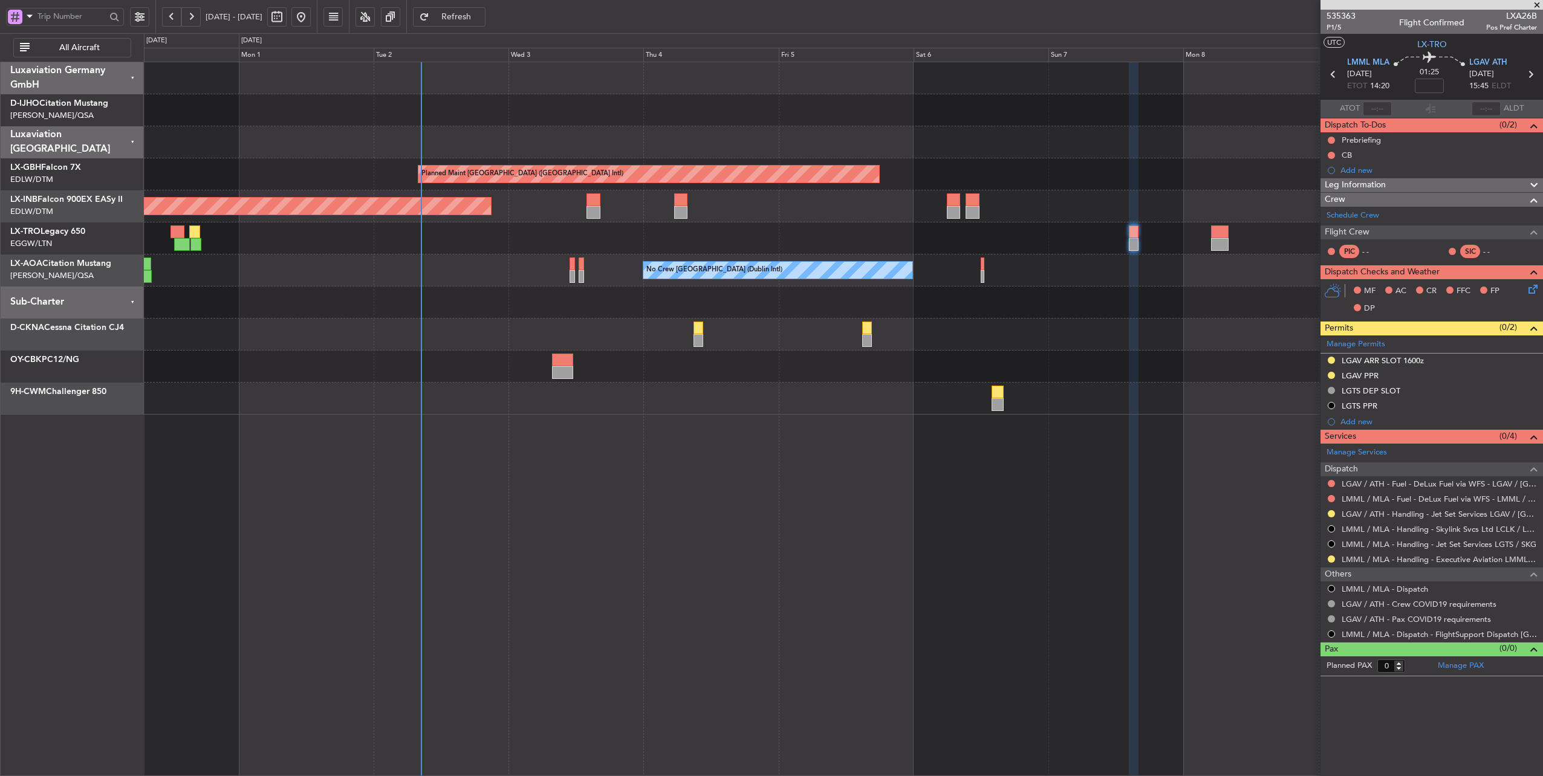
click at [619, 243] on div "Planned Maint Dusseldorf" at bounding box center [843, 238] width 1399 height 32
